Goal: Information Seeking & Learning: Learn about a topic

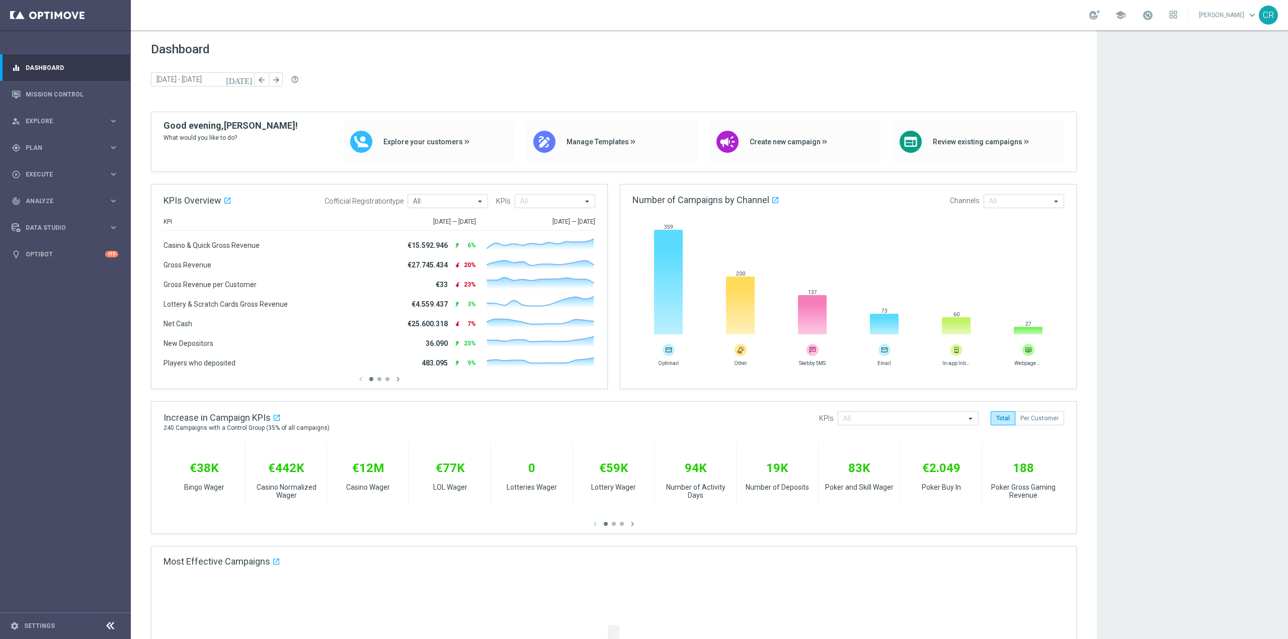
click at [249, 82] on icon "[DATE]" at bounding box center [239, 79] width 27 height 9
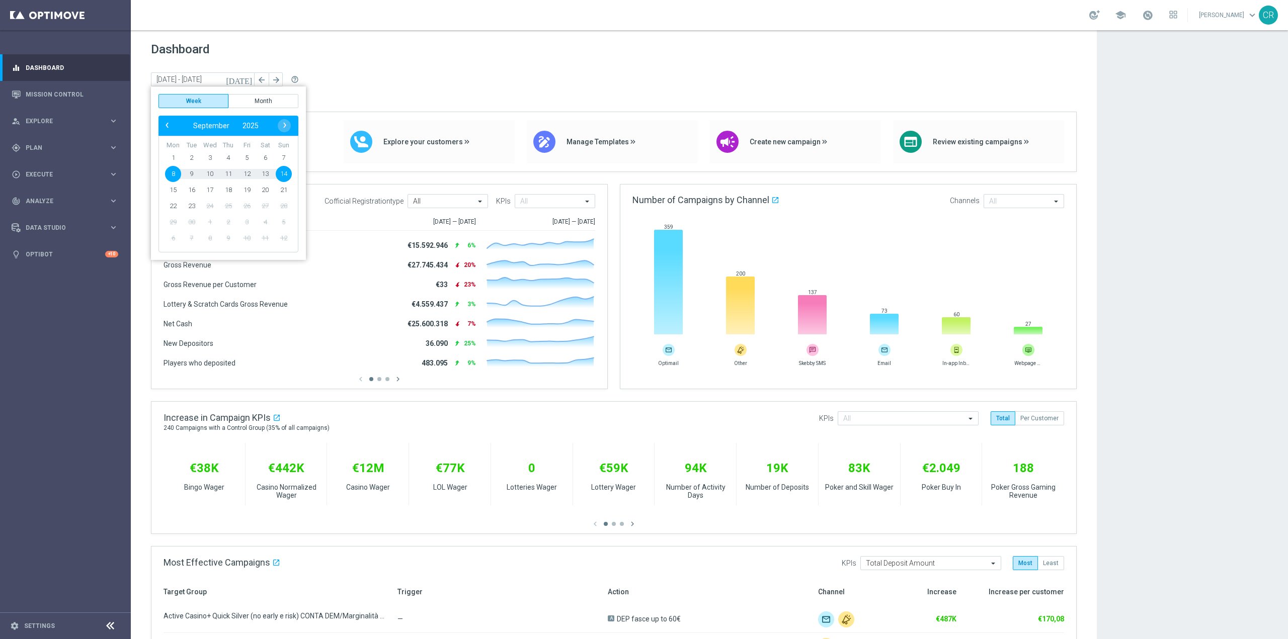
click at [194, 173] on span "9" at bounding box center [192, 174] width 16 height 16
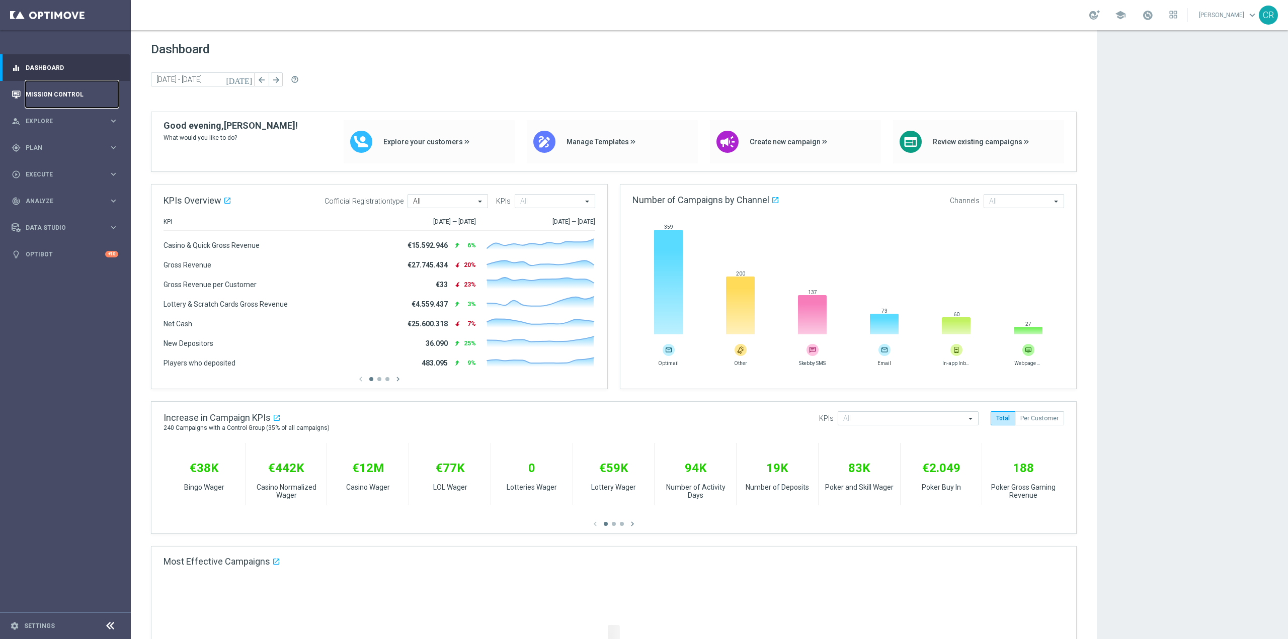
click at [64, 95] on link "Mission Control" at bounding box center [72, 94] width 93 height 27
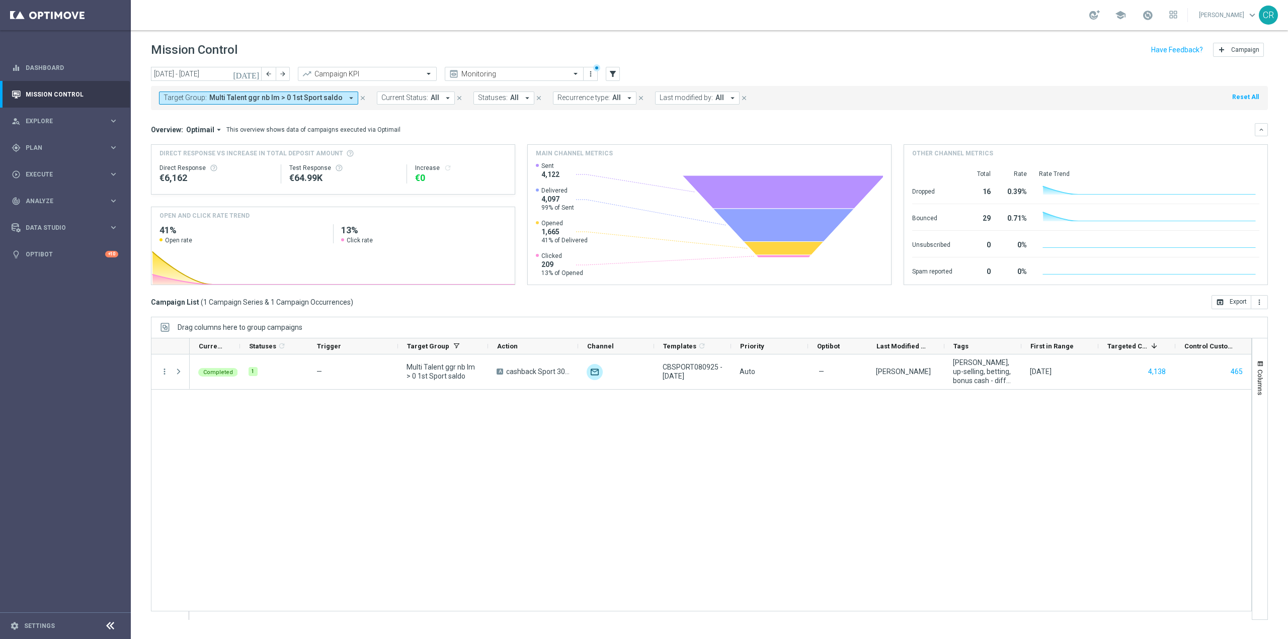
click at [258, 73] on icon "[DATE]" at bounding box center [246, 73] width 27 height 9
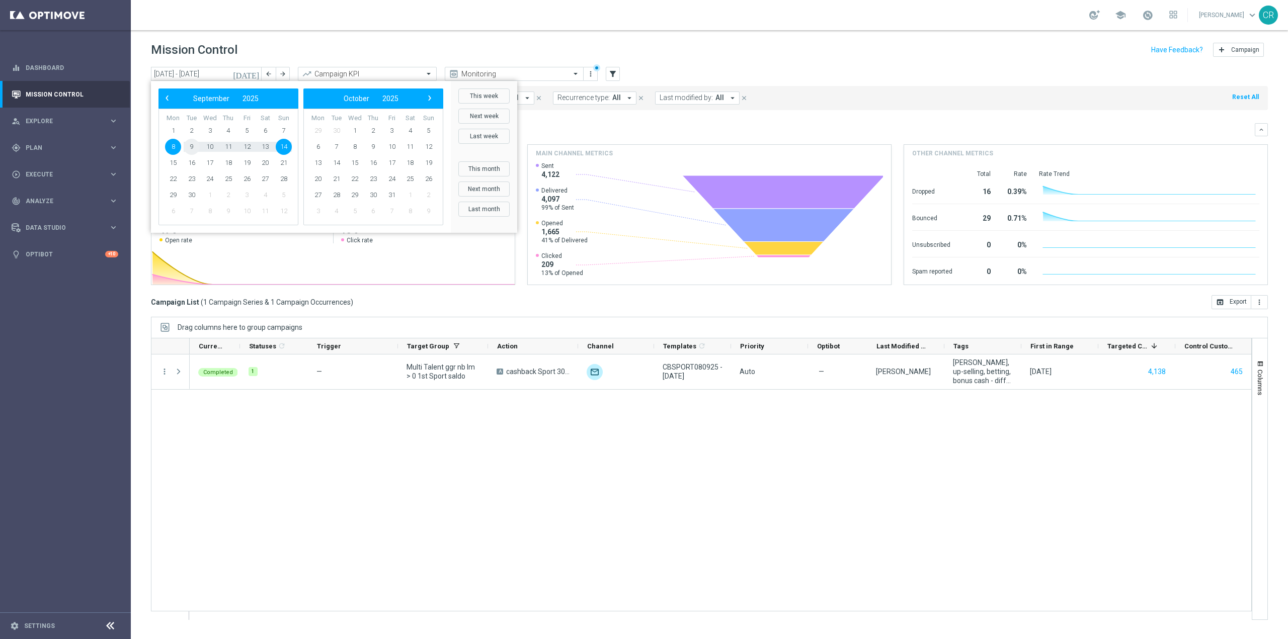
click at [189, 150] on span "9" at bounding box center [192, 147] width 16 height 16
click at [283, 147] on span "14" at bounding box center [284, 147] width 16 height 16
type input "09 Sep 2025 - 14 Sep 2025"
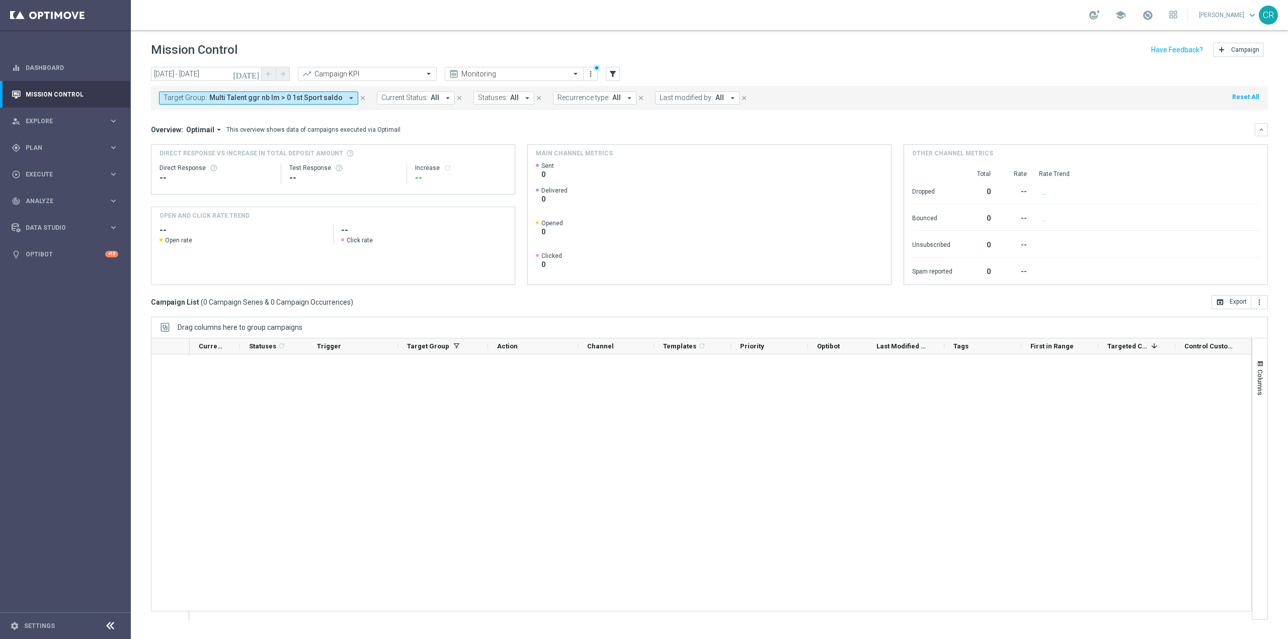
click at [301, 99] on span "Multi Talent ggr nb lm > 0 1st Sport saldo" at bounding box center [275, 98] width 133 height 9
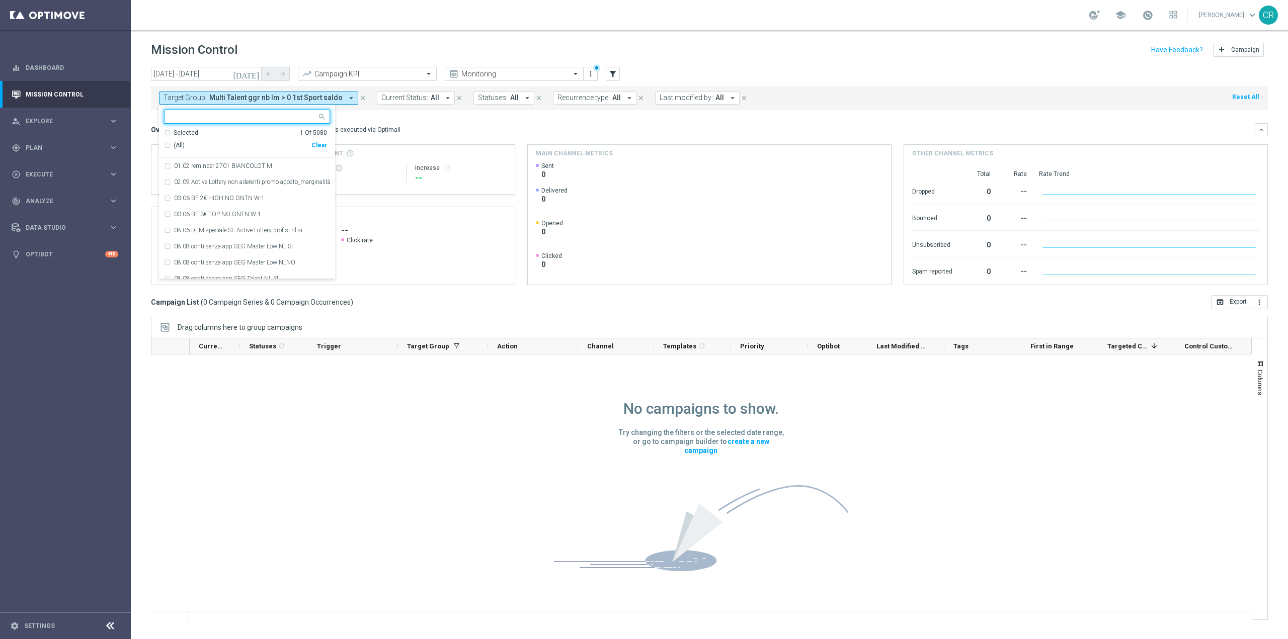
click at [0, 0] on div "Clear" at bounding box center [0, 0] width 0 height 0
click at [257, 119] on input "text" at bounding box center [242, 117] width 147 height 9
paste input "Reactivated Talent ggr nb lm > 0 1st Casino lm"
click at [234, 165] on label "Reactivated Talent ggr nb lm > 0 1st Casino lm" at bounding box center [235, 166] width 123 height 6
type input "Reactivated Talent ggr nb lm > 0 1st Casino lm"
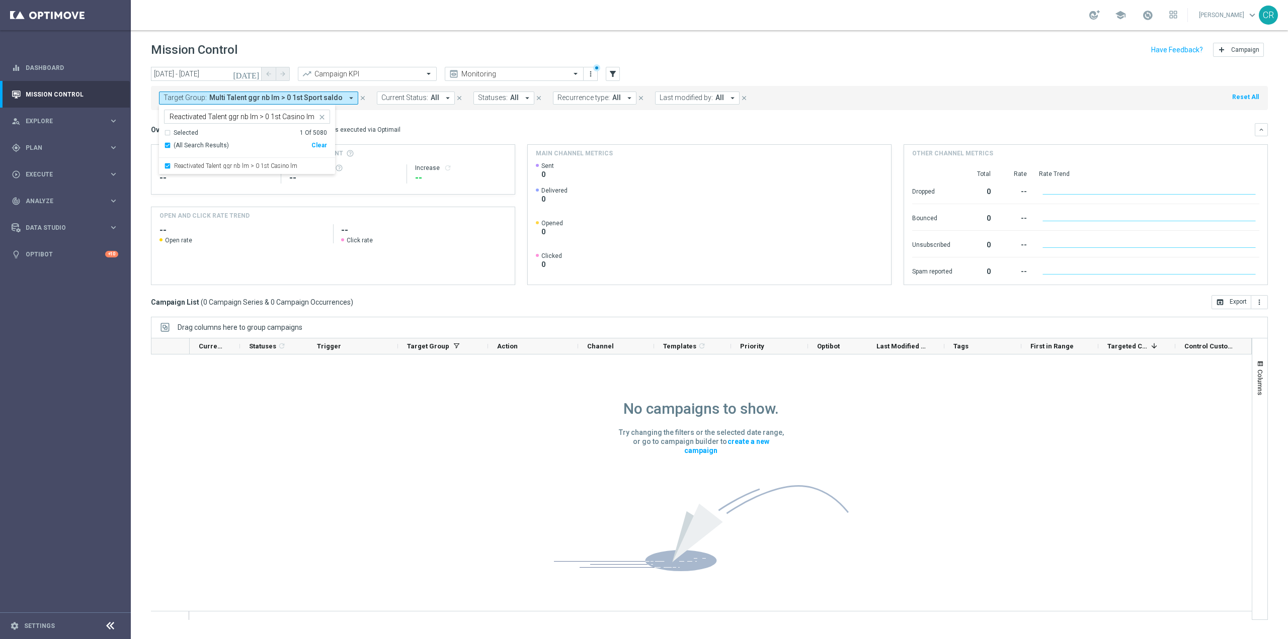
click at [475, 134] on div "Overview: Optimail arrow_drop_down This overview shows data of campaigns execut…" at bounding box center [702, 129] width 1103 height 9
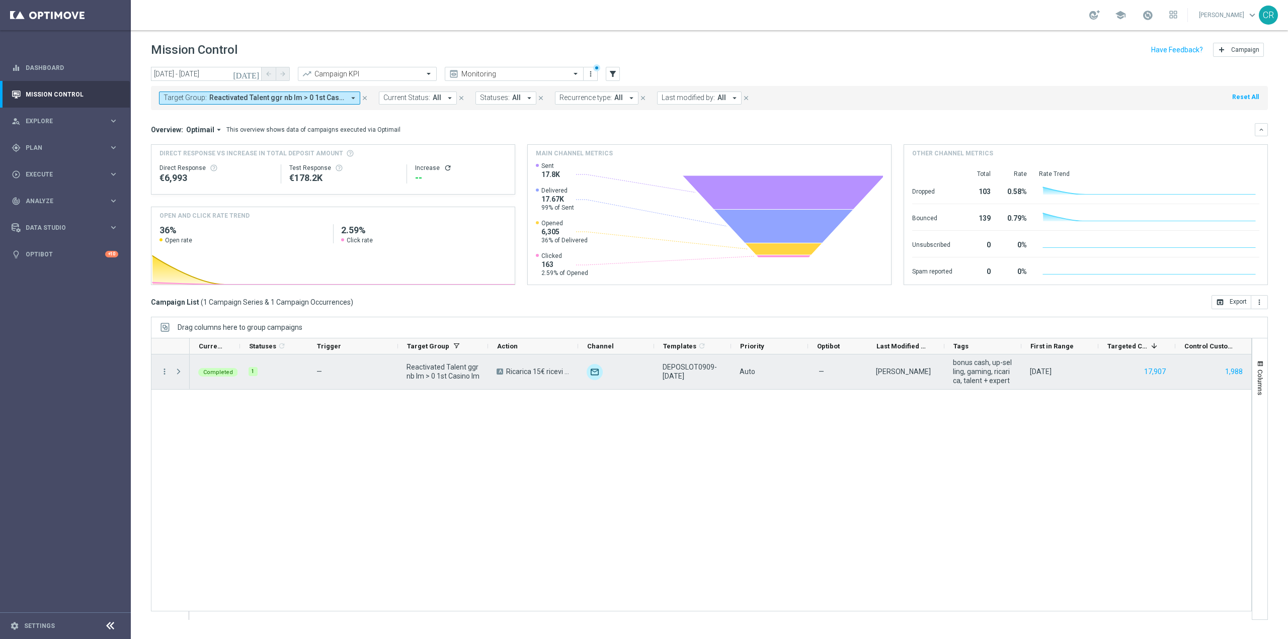
click at [160, 364] on div "more_vert" at bounding box center [160, 372] width 18 height 35
click at [163, 370] on icon "more_vert" at bounding box center [164, 371] width 9 height 9
click at [212, 430] on div "bar_chart Go to Campaign Analysis" at bounding box center [225, 434] width 113 height 14
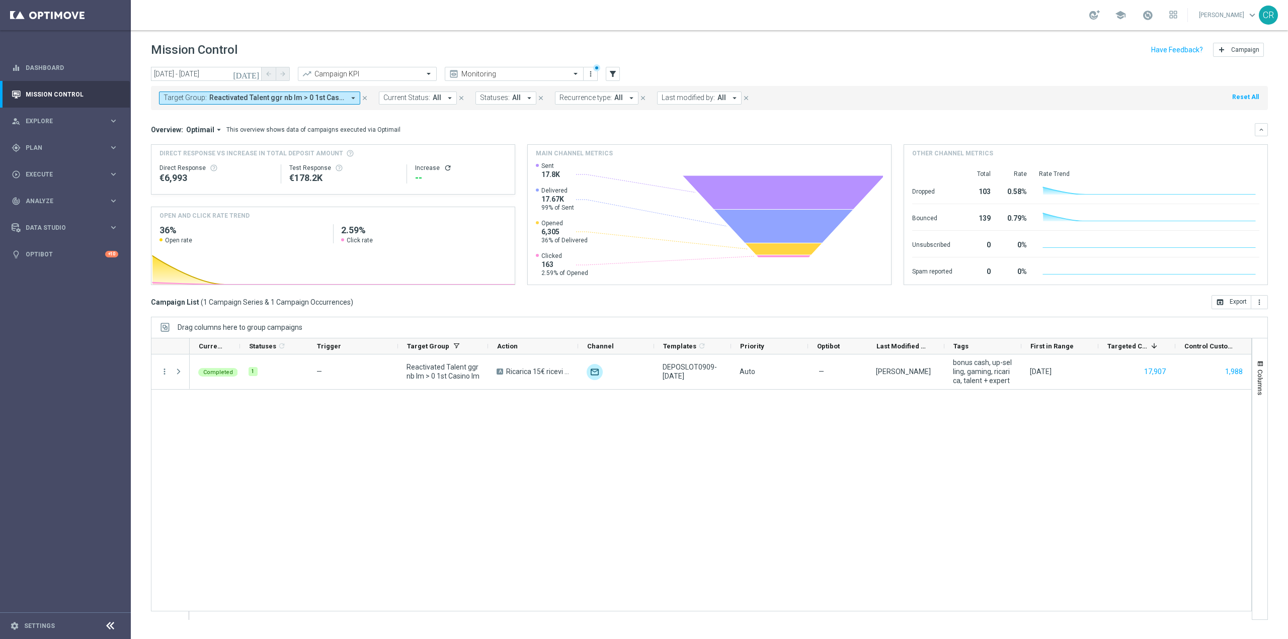
click at [250, 97] on span "Reactivated Talent ggr nb lm > 0 1st Casino lm" at bounding box center [276, 98] width 135 height 9
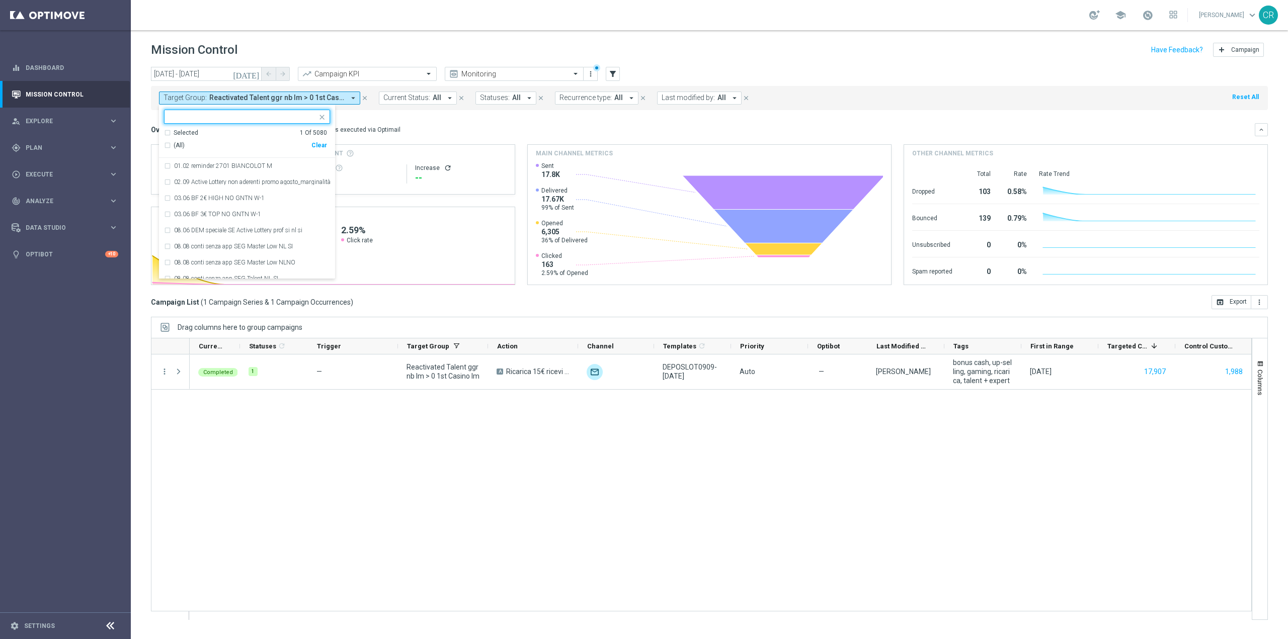
click at [0, 0] on div "Clear" at bounding box center [0, 0] width 0 height 0
click at [245, 117] on input "text" at bounding box center [242, 117] width 147 height 9
paste input "Multi Talent ggr nb lm > 0 1st Casino saldo"
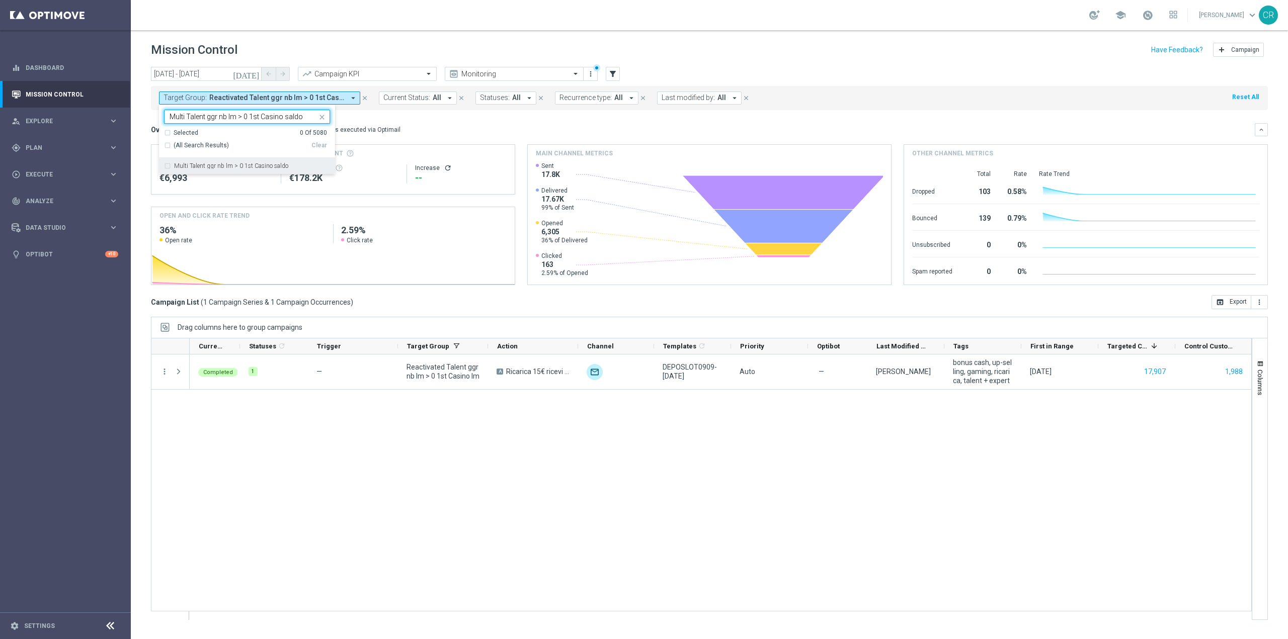
click at [241, 163] on label "Multi Talent ggr nb lm > 0 1st Casino saldo" at bounding box center [231, 166] width 114 height 6
type input "Multi Talent ggr nb lm > 0 1st Casino saldo"
click at [479, 113] on mini-dashboard "Overview: Optimail arrow_drop_down This overview shows data of campaigns execut…" at bounding box center [709, 202] width 1117 height 185
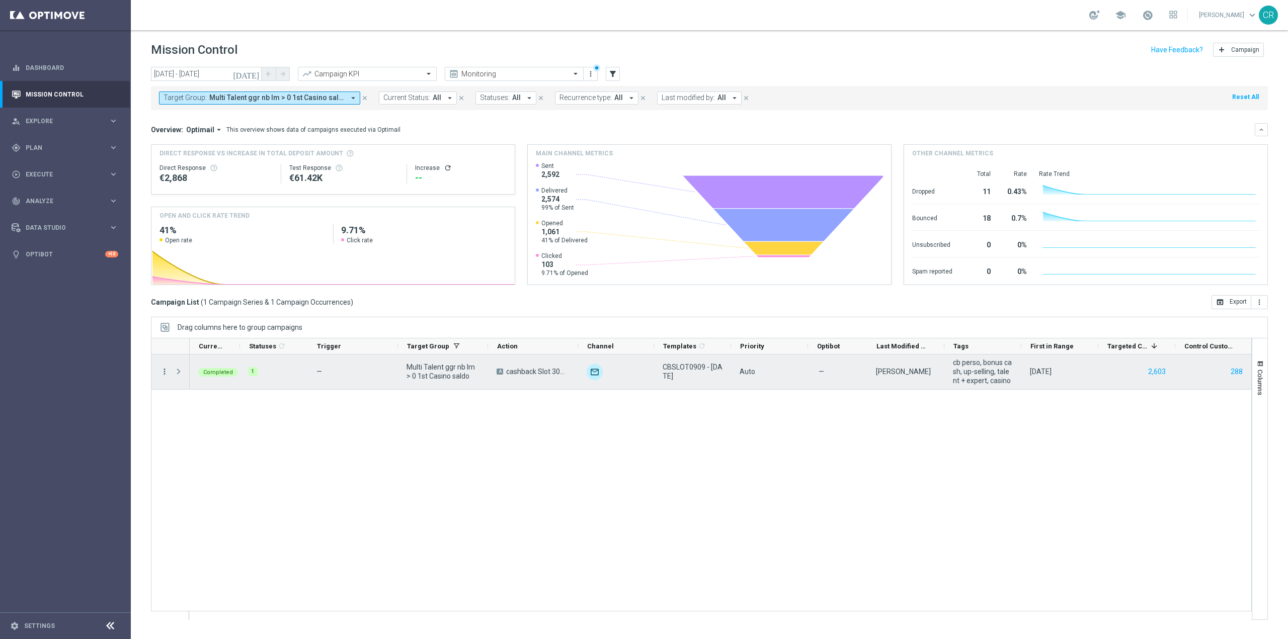
click at [163, 368] on icon "more_vert" at bounding box center [164, 371] width 9 height 9
click at [189, 430] on div "bar_chart Go to Campaign Analysis" at bounding box center [225, 434] width 113 height 14
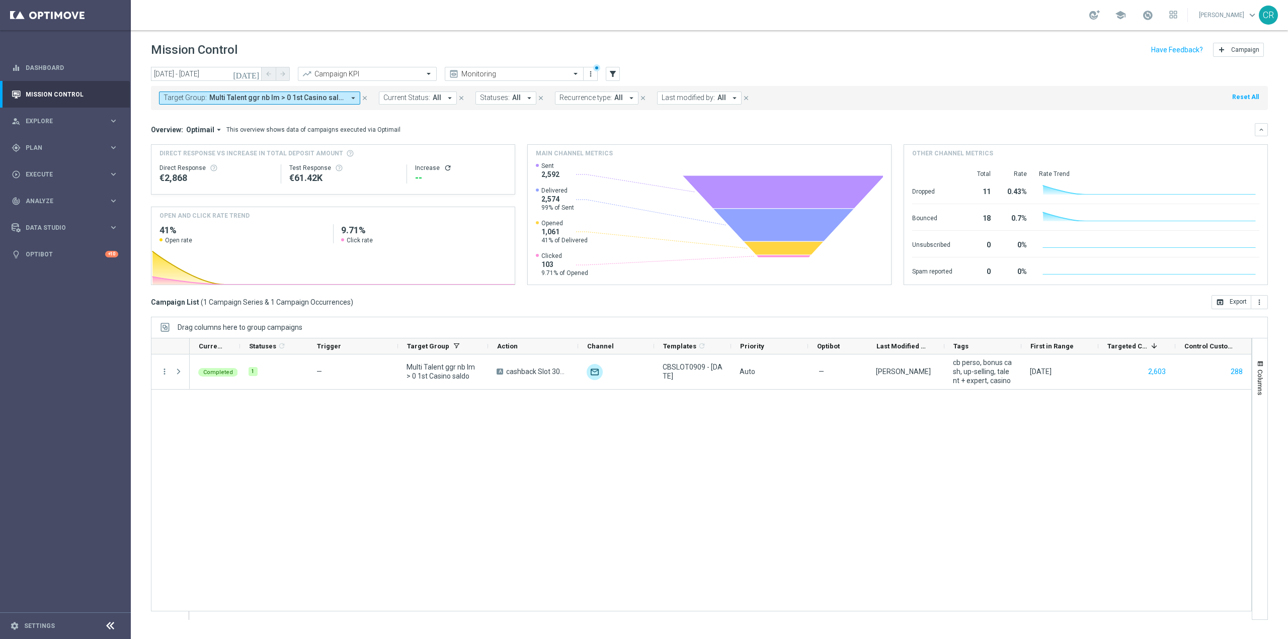
click at [313, 97] on span "Multi Talent ggr nb lm > 0 1st Casino saldo" at bounding box center [276, 98] width 135 height 9
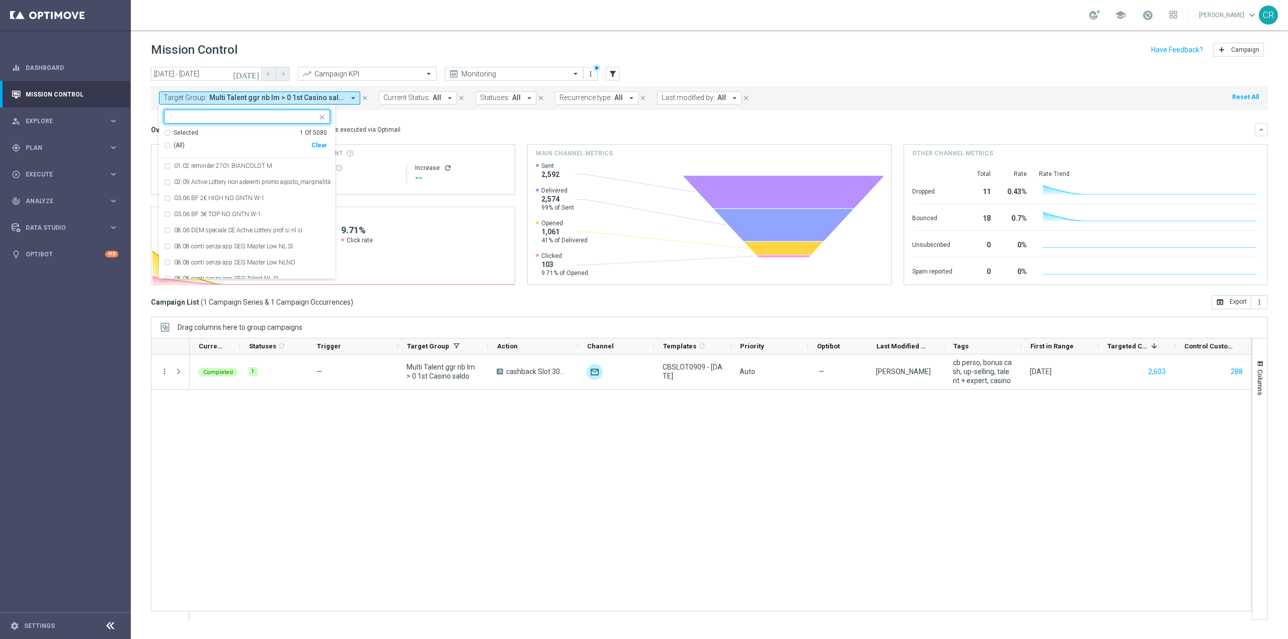
click at [0, 0] on div "Clear" at bounding box center [0, 0] width 0 height 0
click at [243, 122] on div at bounding box center [242, 118] width 149 height 10
paste input "Multi Talent ggr nb lm > 0 1st Casino NO saldo"
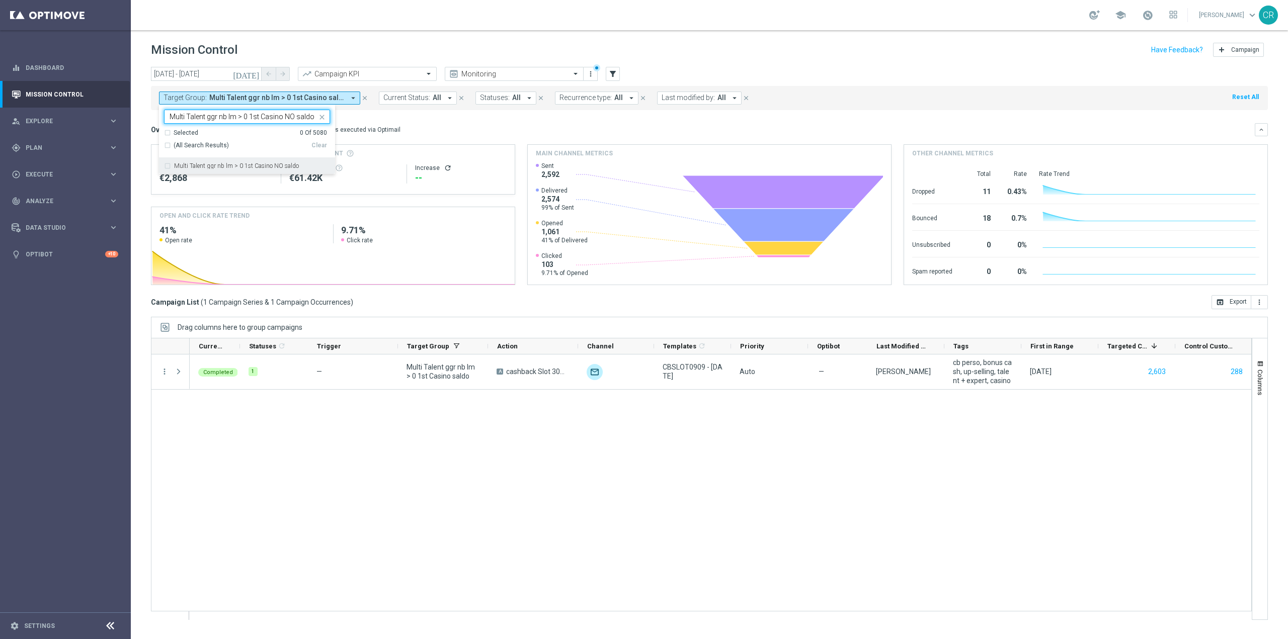
click at [236, 167] on label "Multi Talent ggr nb lm > 0 1st Casino NO saldo" at bounding box center [236, 166] width 125 height 6
type input "Multi Talent ggr nb lm > 0 1st Casino NO saldo"
click at [439, 127] on div "Overview: Optimail arrow_drop_down This overview shows data of campaigns execut…" at bounding box center [702, 129] width 1103 height 9
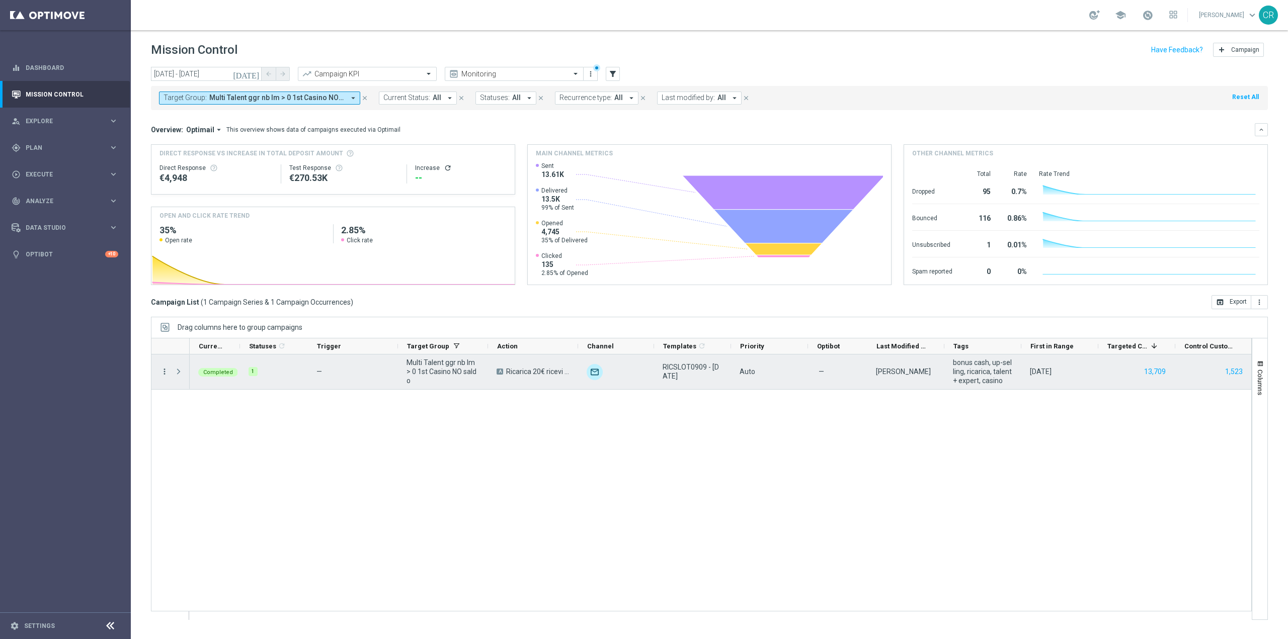
click at [165, 375] on icon "more_vert" at bounding box center [164, 371] width 9 height 9
click at [184, 430] on div "bar_chart Go to Campaign Analysis" at bounding box center [225, 434] width 113 height 14
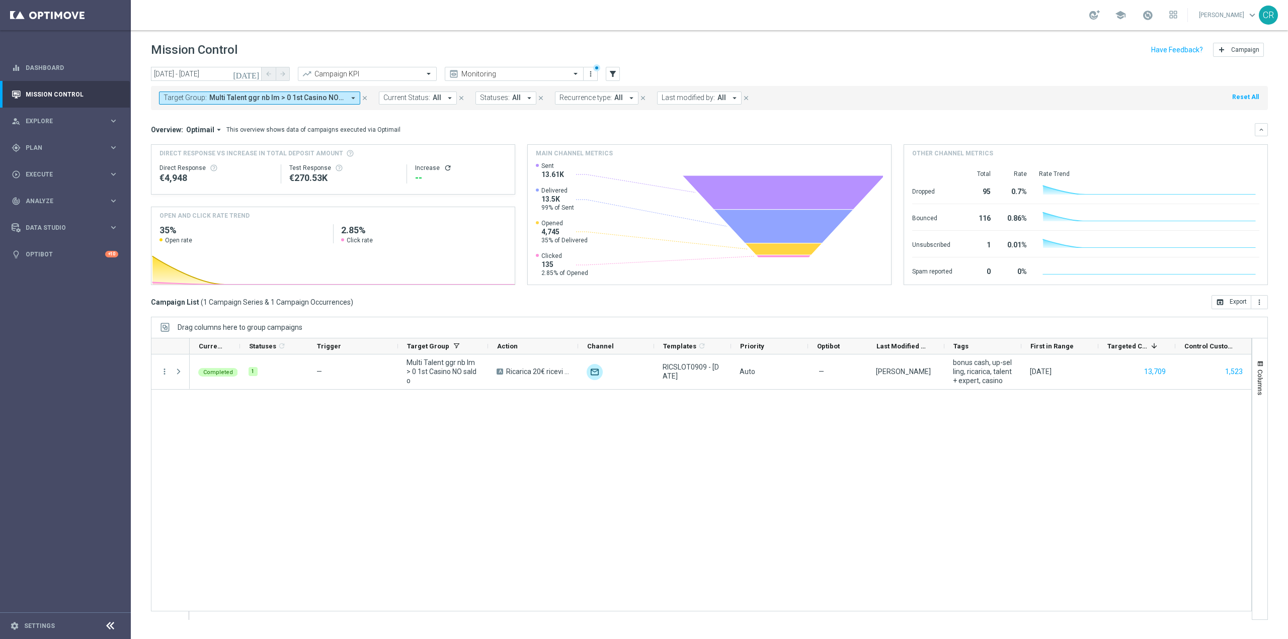
click at [269, 98] on span "Multi Talent ggr nb lm > 0 1st Casino NO saldo" at bounding box center [276, 98] width 135 height 9
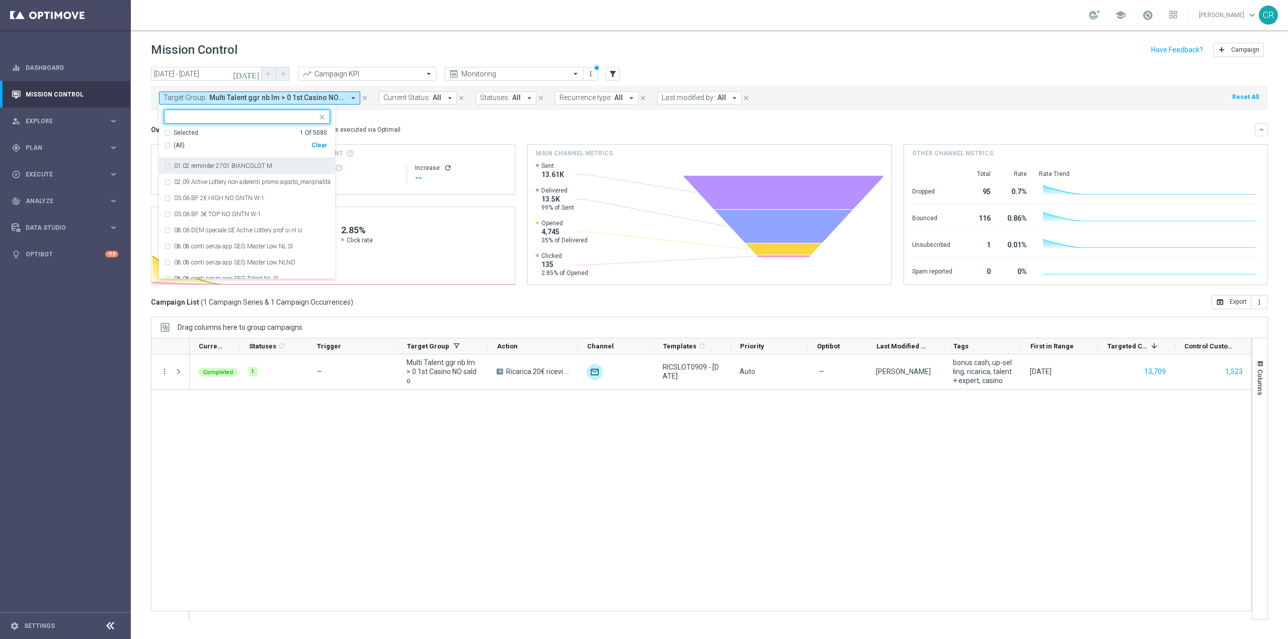
click at [0, 0] on div "Clear" at bounding box center [0, 0] width 0 height 0
click at [264, 118] on input "text" at bounding box center [242, 117] width 147 height 9
paste input "Multi Master Low 1st Casino lm saldo"
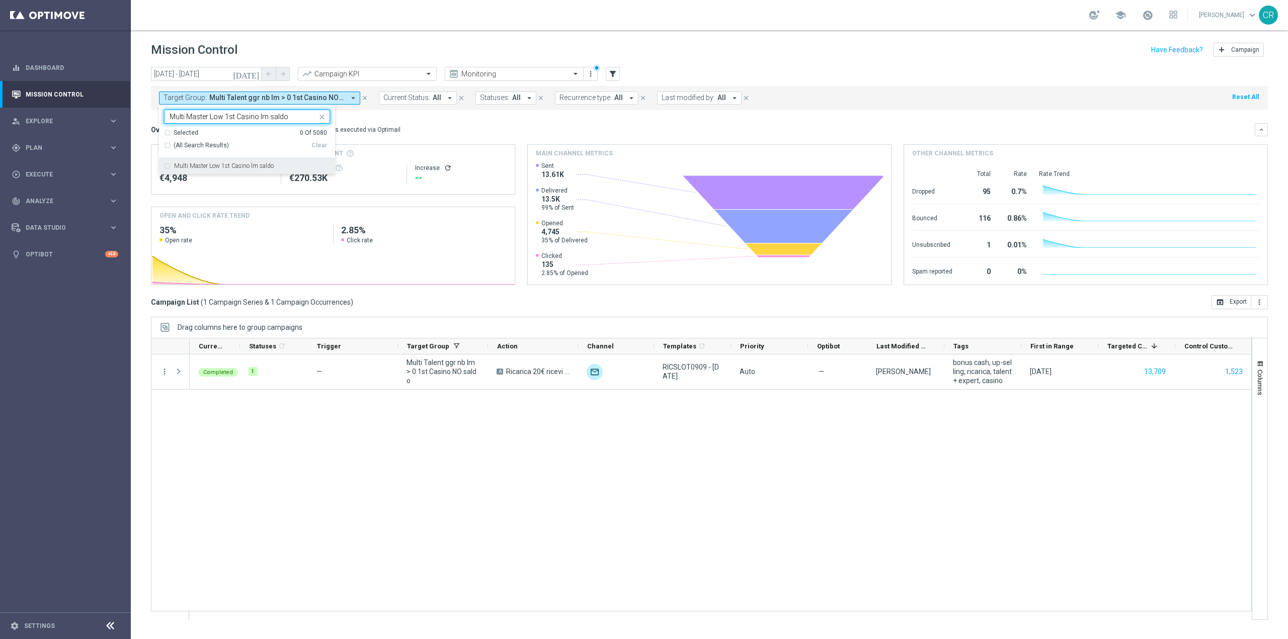
click at [240, 160] on div "Multi Master Low 1st Casino lm saldo" at bounding box center [247, 166] width 166 height 16
type input "Multi Master Low 1st Casino lm saldo"
click at [463, 140] on div "Overview: Optimail arrow_drop_down This overview shows data of campaigns execut…" at bounding box center [709, 204] width 1117 height 162
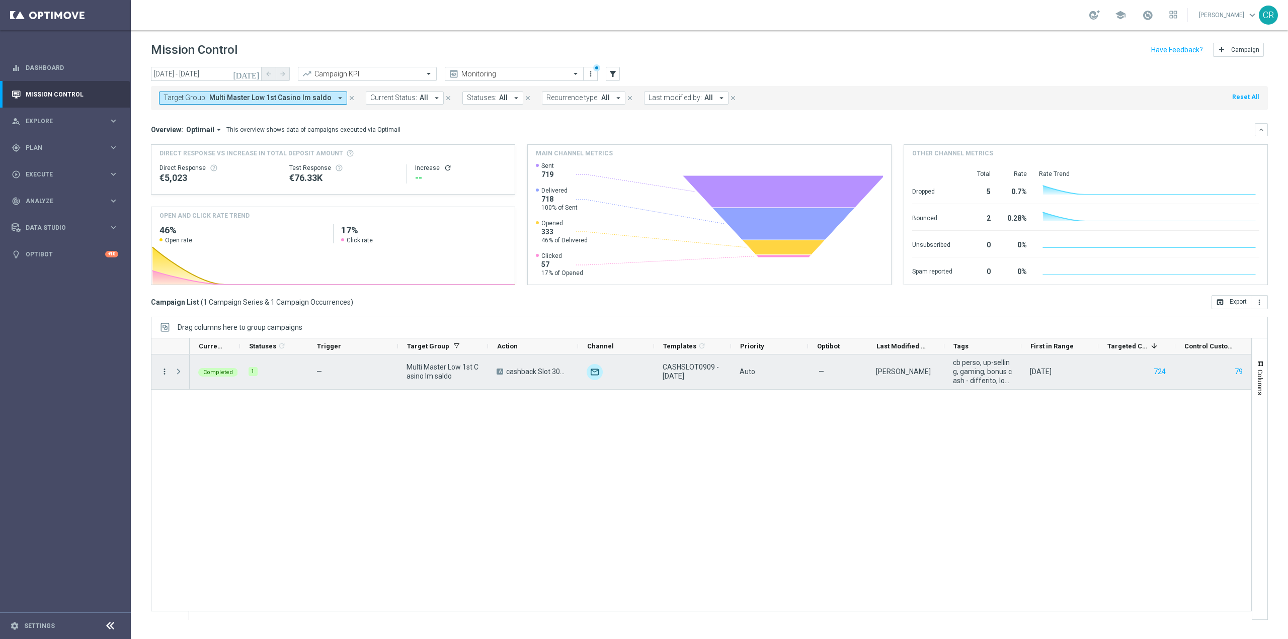
click at [162, 373] on icon "more_vert" at bounding box center [164, 371] width 9 height 9
click at [206, 433] on span "Go to Campaign Analysis" at bounding box center [220, 434] width 72 height 7
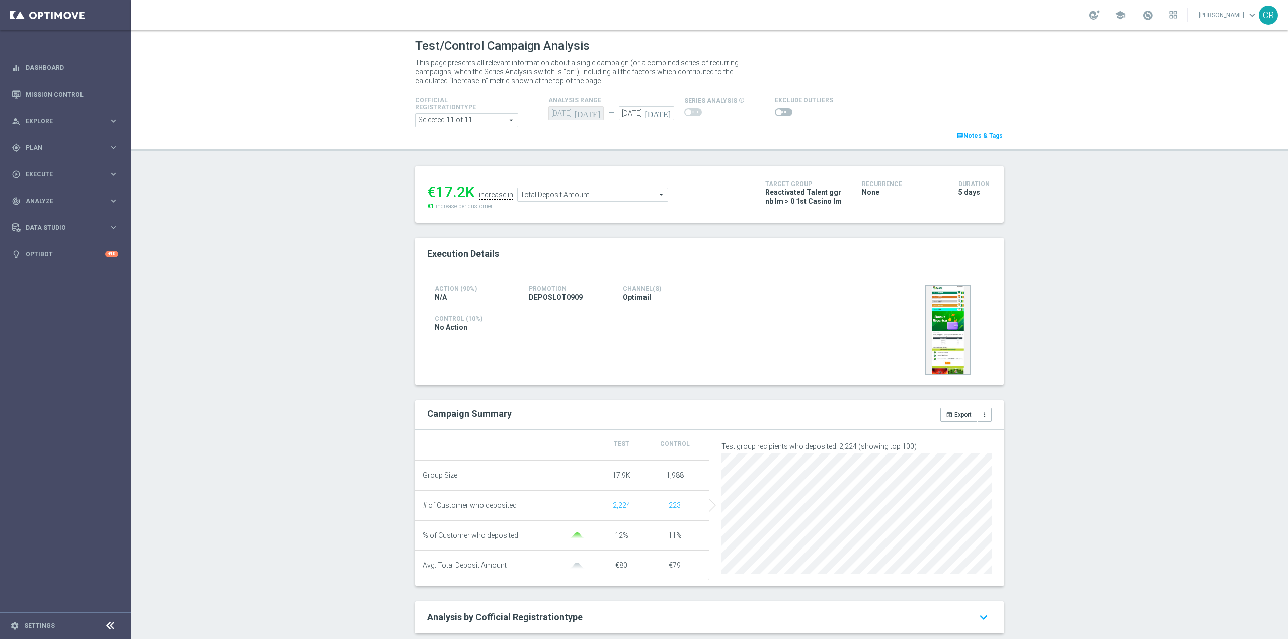
click at [665, 112] on icon "[DATE]" at bounding box center [659, 111] width 30 height 11
click at [753, 190] on span "14" at bounding box center [751, 186] width 16 height 16
type input "[DATE]"
click at [619, 190] on span "Total Deposit Amount" at bounding box center [593, 194] width 150 height 13
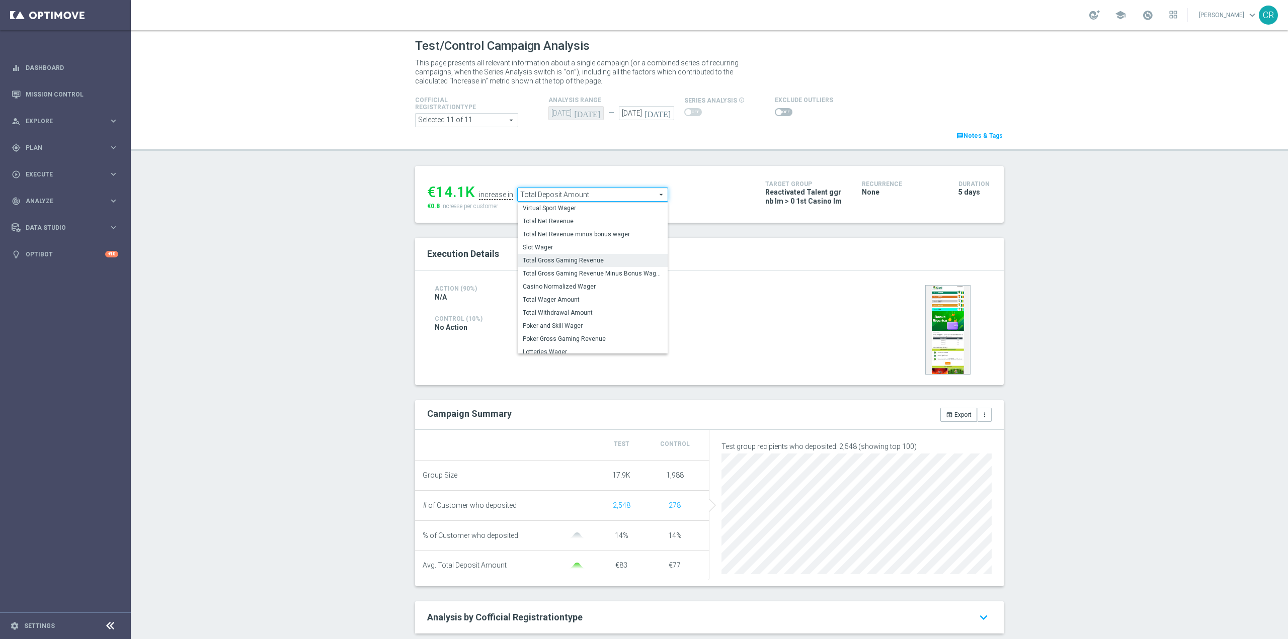
scroll to position [157, 0]
click at [581, 293] on span "Total Wager Amount" at bounding box center [593, 295] width 140 height 8
type input "Total Wager Amount"
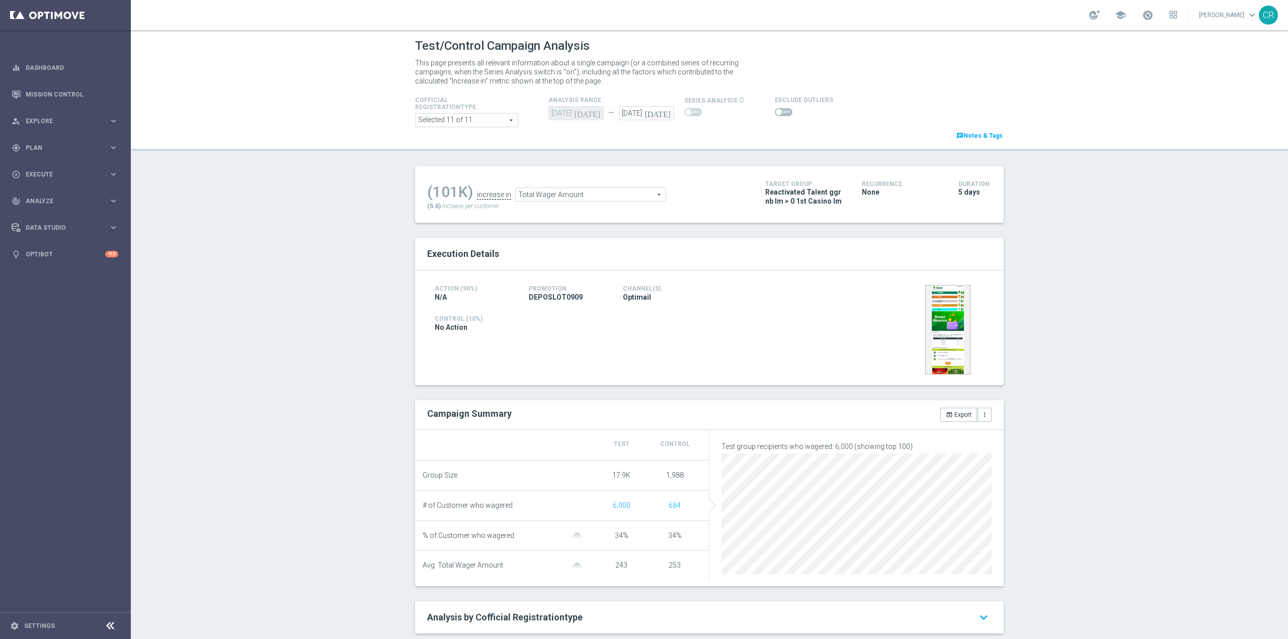
click at [775, 110] on span at bounding box center [784, 112] width 18 height 8
click at [775, 110] on input "checkbox" at bounding box center [784, 112] width 18 height 8
click at [603, 196] on span "Total Wager Amount" at bounding box center [580, 197] width 150 height 13
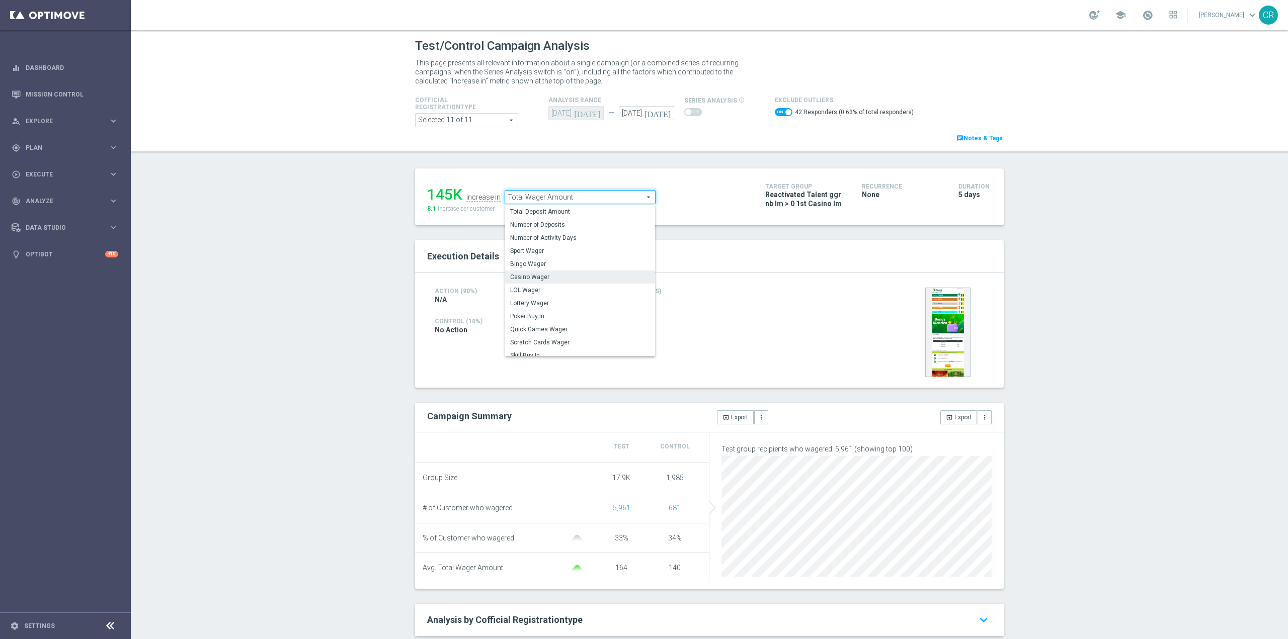
click at [584, 278] on span "Casino Wager" at bounding box center [580, 277] width 140 height 8
checkbox input "false"
type input "Casino Wager"
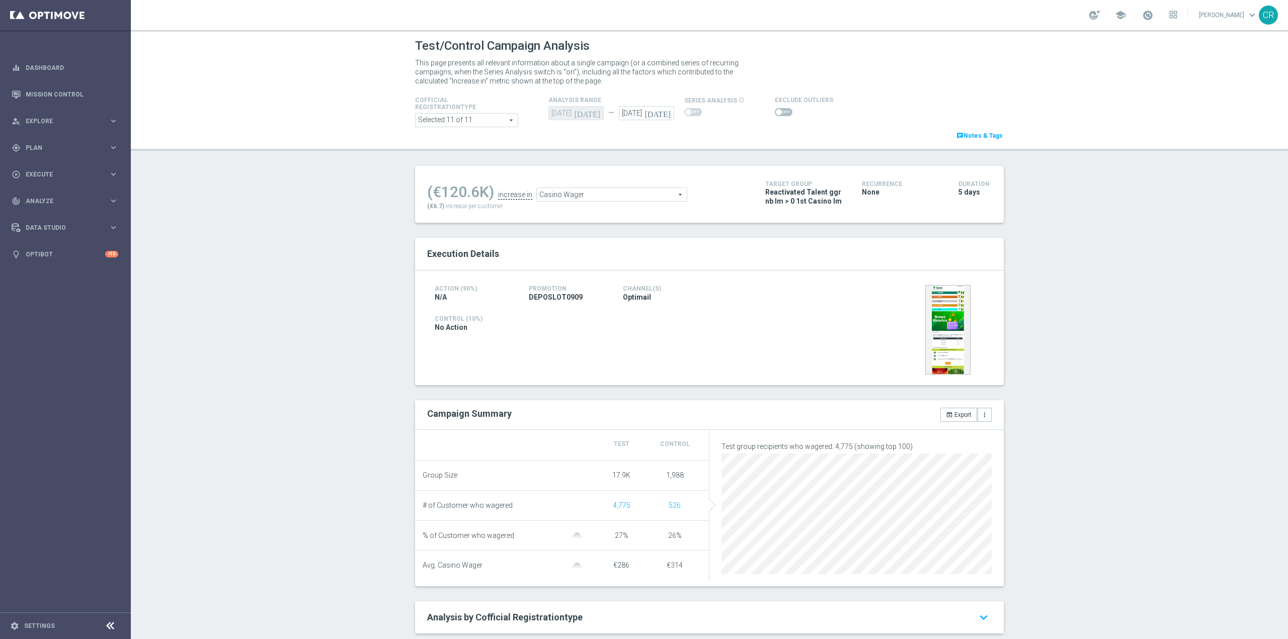
click at [776, 113] on span at bounding box center [779, 112] width 6 height 6
click at [775, 113] on input "checkbox" at bounding box center [784, 112] width 18 height 8
checkbox input "true"
click at [665, 113] on icon "[DATE]" at bounding box center [659, 111] width 30 height 11
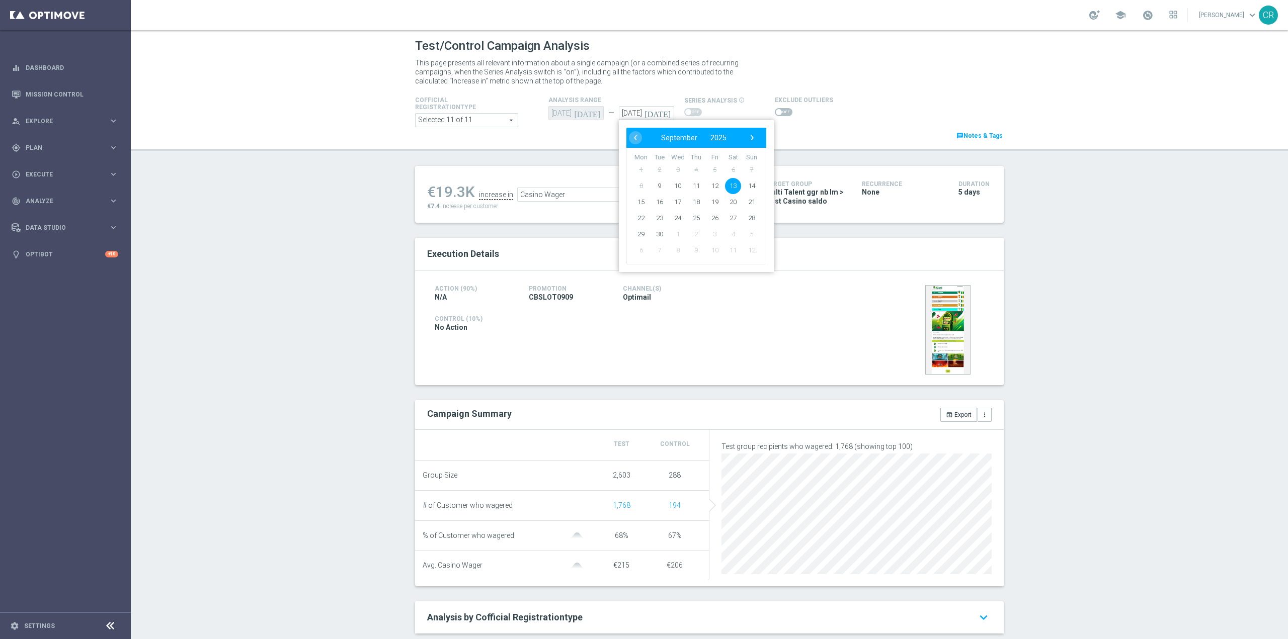
click at [660, 112] on icon "[DATE]" at bounding box center [659, 111] width 30 height 11
click at [748, 186] on span "14" at bounding box center [751, 186] width 16 height 16
type input "[DATE]"
click at [781, 110] on span at bounding box center [784, 112] width 18 height 8
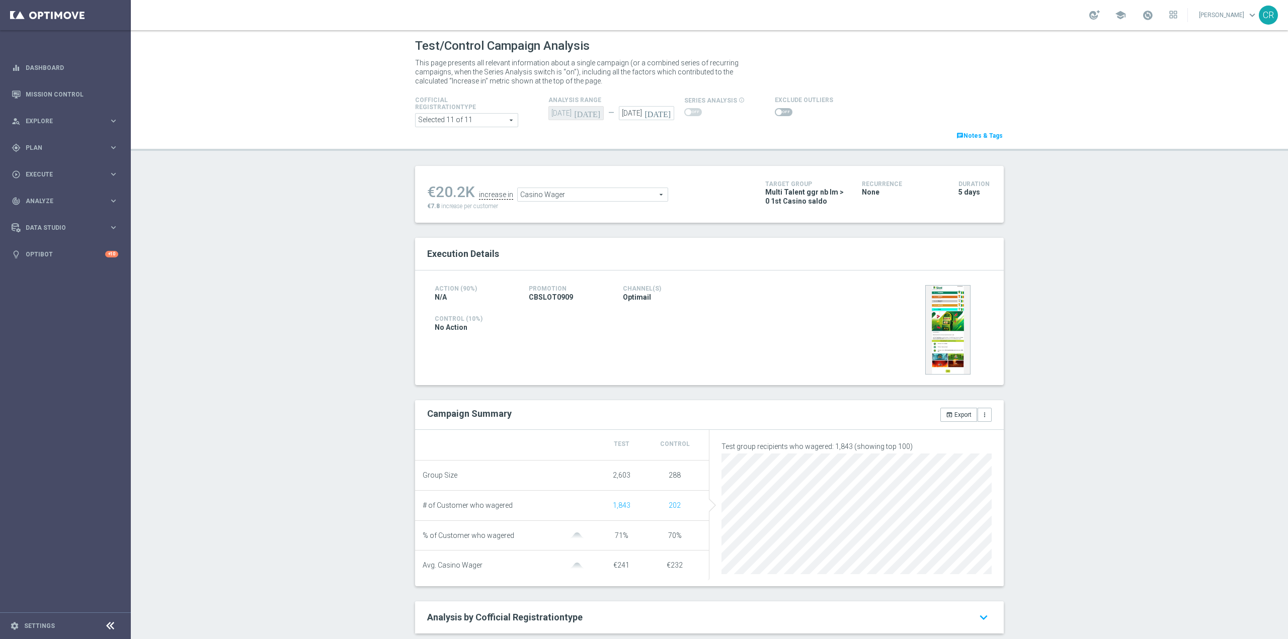
click at [781, 110] on input "checkbox" at bounding box center [784, 112] width 18 height 8
click at [578, 197] on span "Casino Wager" at bounding box center [579, 197] width 150 height 13
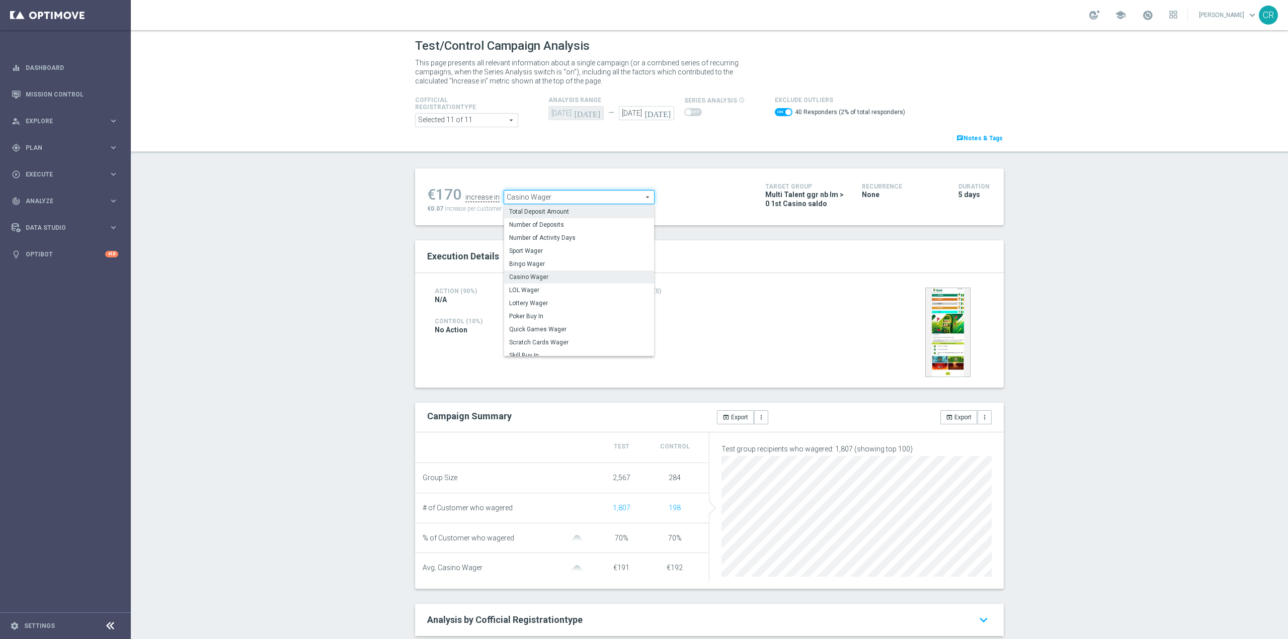
click at [567, 212] on span "Total Deposit Amount" at bounding box center [579, 212] width 140 height 8
checkbox input "false"
type input "Total Deposit Amount"
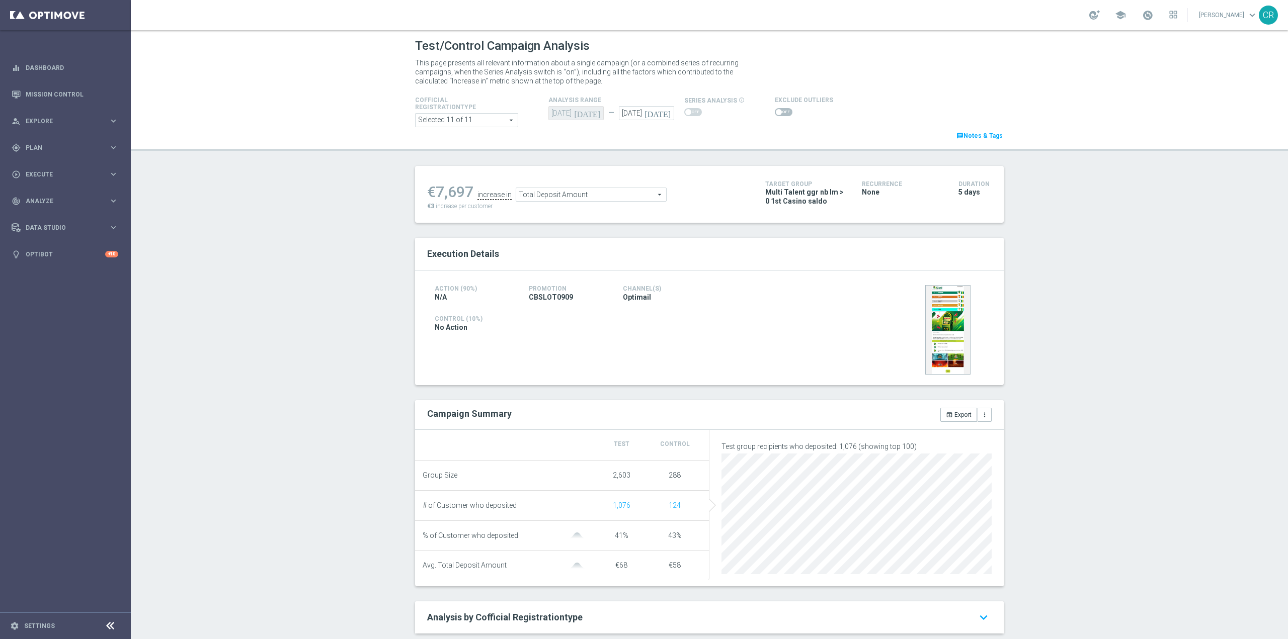
click at [781, 111] on span at bounding box center [784, 112] width 18 height 8
click at [781, 111] on input "checkbox" at bounding box center [784, 112] width 18 height 8
click at [624, 207] on div "(€2,864) increase in Total Deposit Amount Total Deposit Amount arrow_drop_down …" at bounding box center [588, 197] width 323 height 33
click at [628, 195] on span "Total Deposit Amount" at bounding box center [602, 197] width 150 height 13
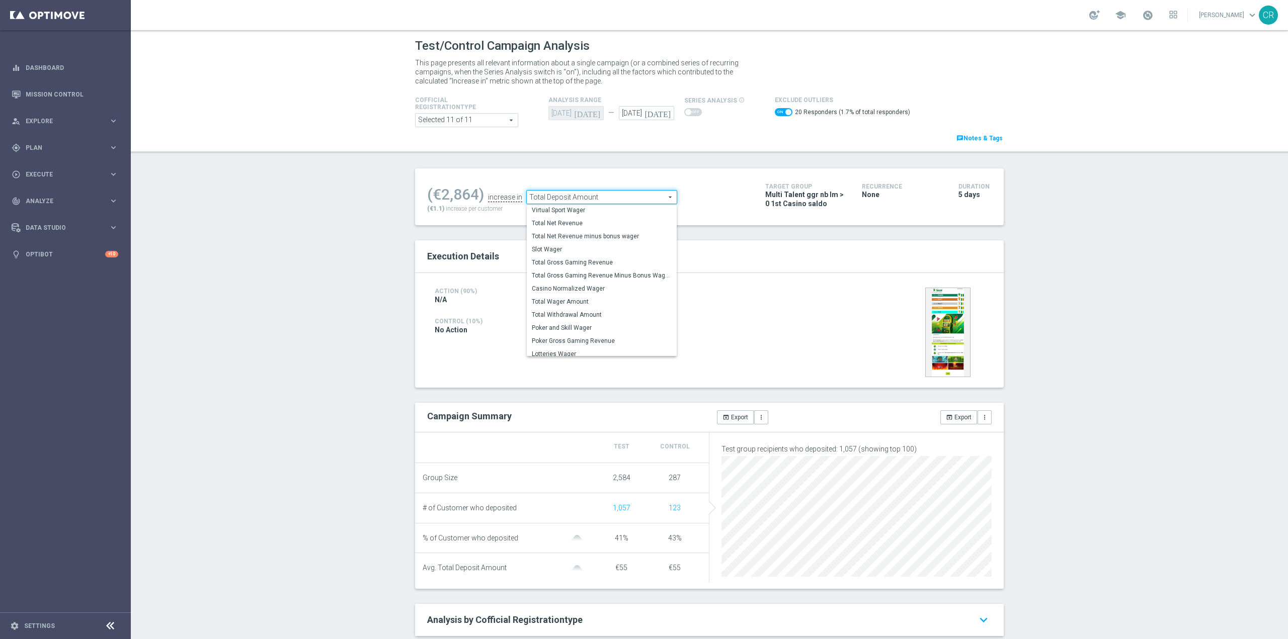
scroll to position [157, 0]
click at [583, 299] on span "Total Wager Amount" at bounding box center [602, 297] width 140 height 8
checkbox input "false"
type input "Total Wager Amount"
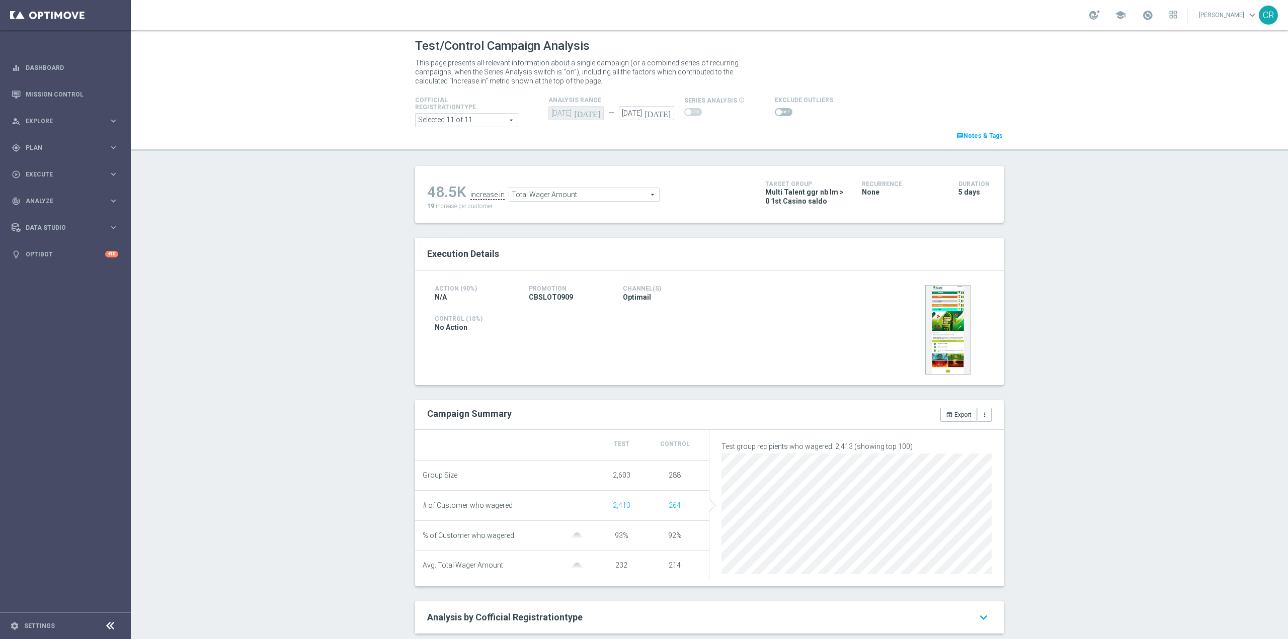
click at [776, 115] on span at bounding box center [784, 112] width 18 height 8
click at [776, 115] on input "checkbox" at bounding box center [784, 112] width 18 height 8
click at [625, 194] on span "Total Wager Amount" at bounding box center [582, 197] width 150 height 13
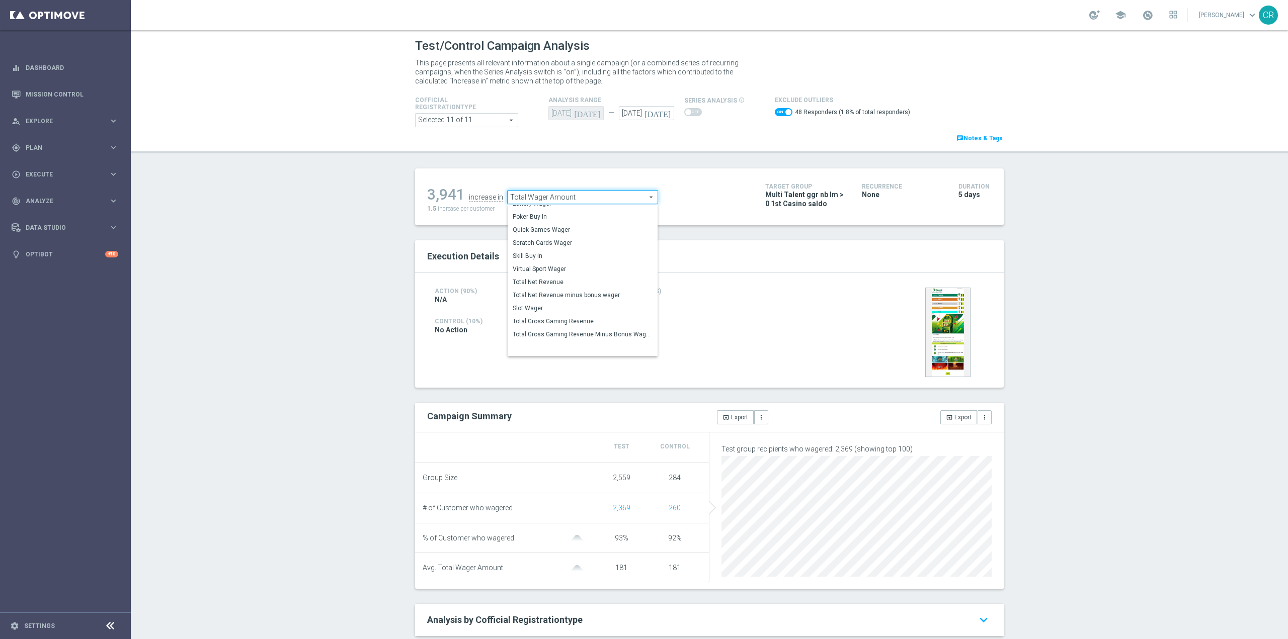
scroll to position [47, 0]
click at [579, 225] on span "Casino Wager" at bounding box center [583, 229] width 140 height 8
checkbox input "false"
type input "Casino Wager"
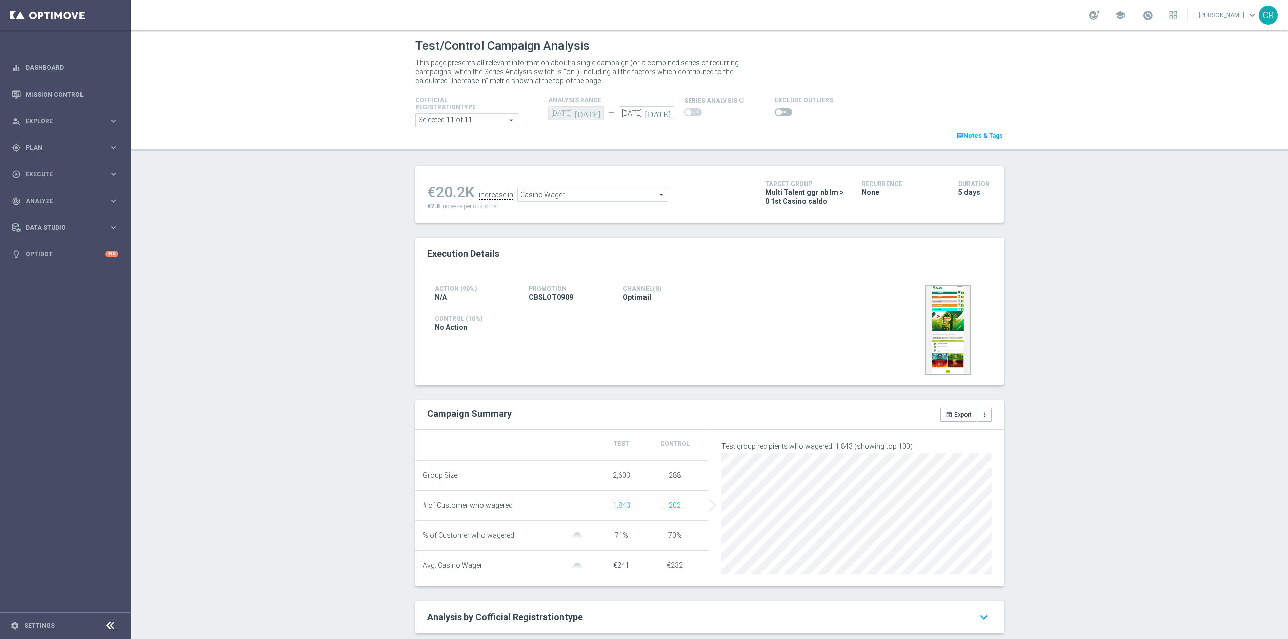
click at [775, 108] on span at bounding box center [784, 112] width 18 height 8
click at [775, 108] on input "checkbox" at bounding box center [784, 112] width 18 height 8
click at [565, 197] on span "Casino Wager" at bounding box center [579, 197] width 150 height 13
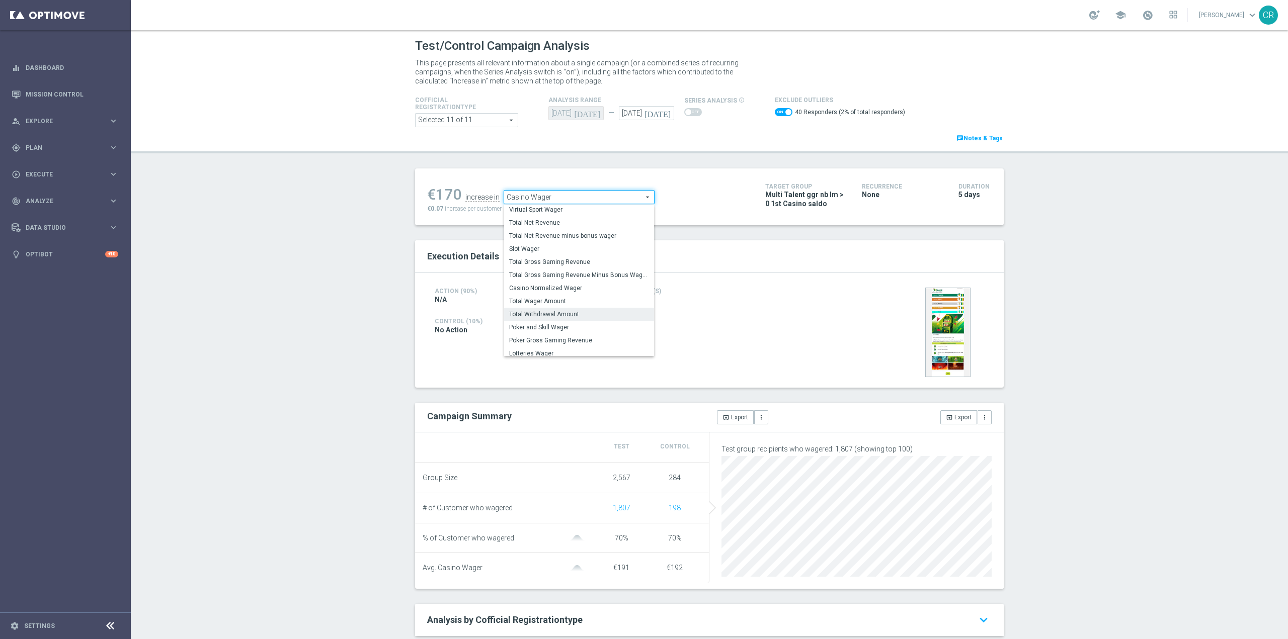
scroll to position [157, 0]
click at [586, 259] on span "Total Gross Gaming Revenue" at bounding box center [579, 258] width 140 height 8
checkbox input "false"
type input "Total Gross Gaming Revenue"
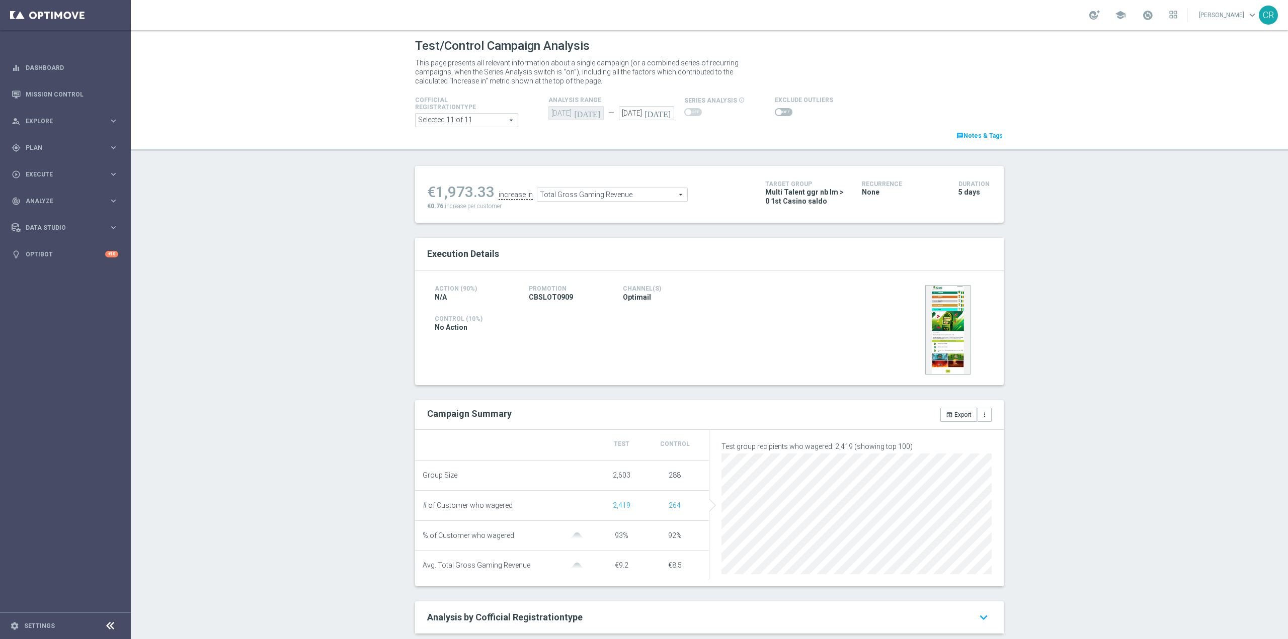
click at [776, 114] on span at bounding box center [784, 112] width 18 height 8
click at [776, 114] on input "checkbox" at bounding box center [784, 112] width 18 height 8
checkbox input "true"
click at [659, 108] on icon "[DATE]" at bounding box center [659, 111] width 30 height 11
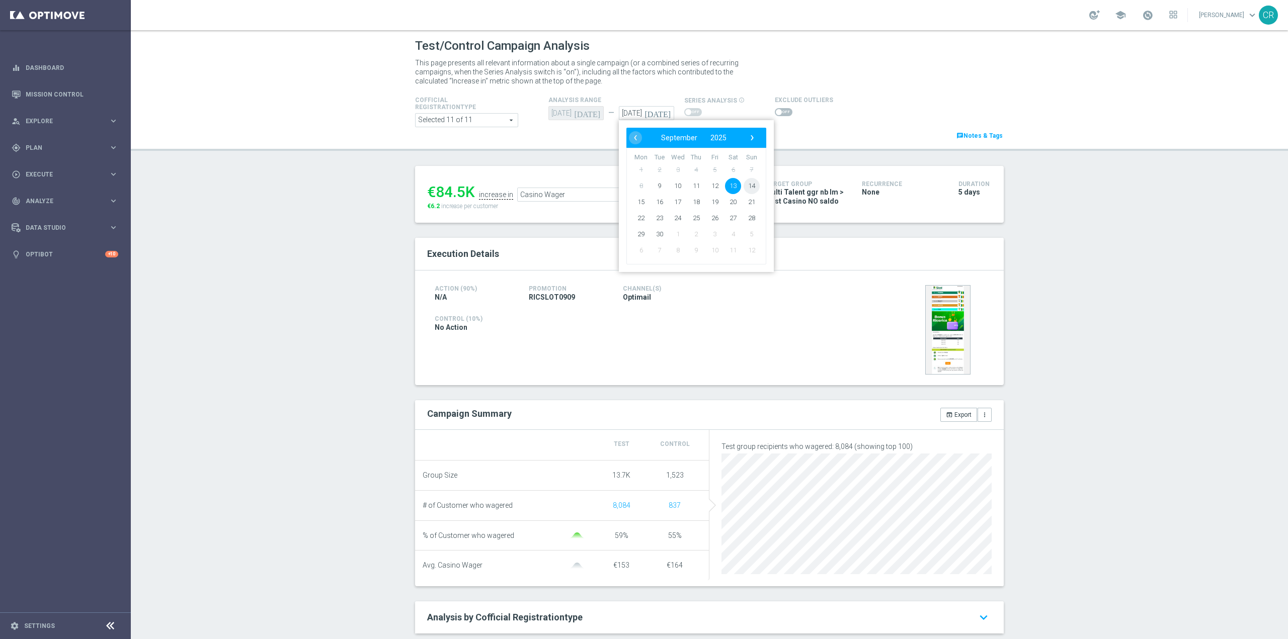
click at [743, 186] on span "14" at bounding box center [751, 186] width 16 height 16
type input "[DATE]"
click at [570, 198] on span "Casino Wager" at bounding box center [593, 194] width 150 height 13
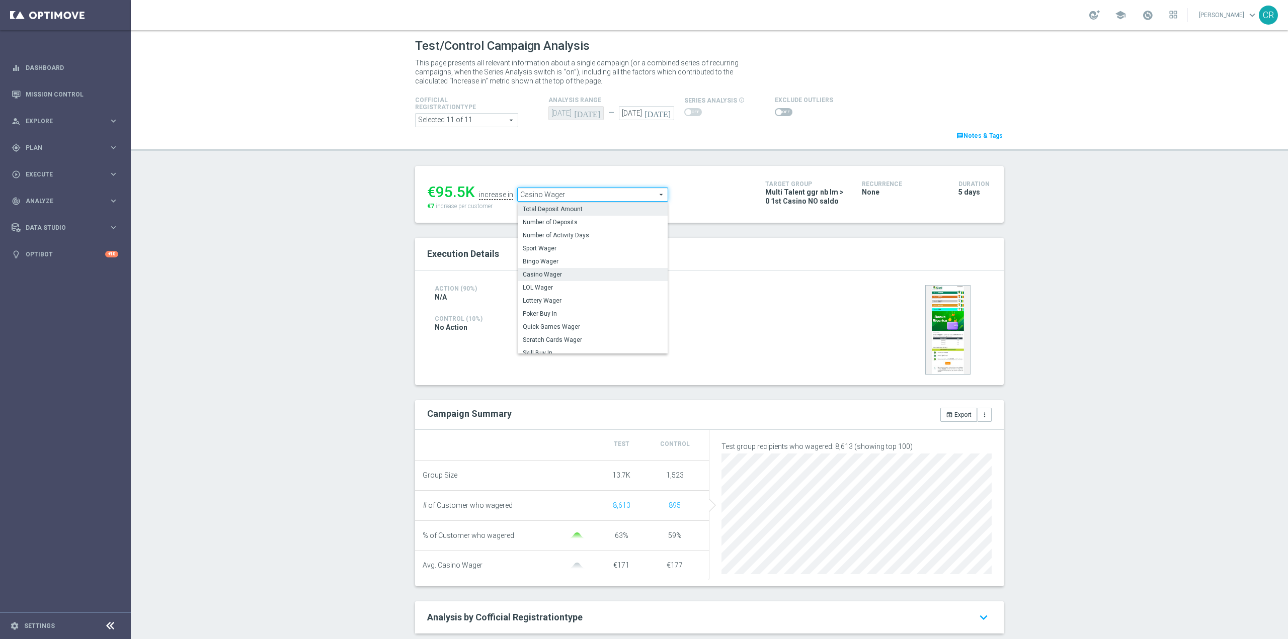
click at [568, 205] on label "Total Deposit Amount" at bounding box center [593, 209] width 150 height 13
type input "Total Deposit Amount"
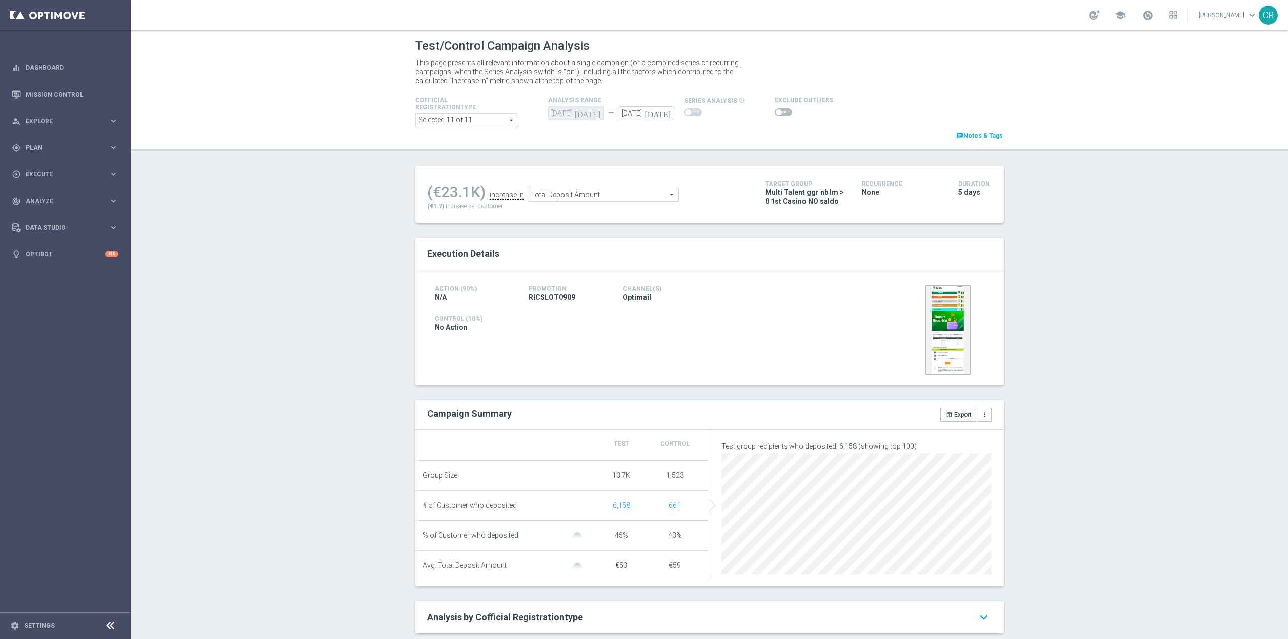
click at [775, 110] on span at bounding box center [784, 112] width 18 height 8
click at [775, 110] on input "checkbox" at bounding box center [784, 112] width 18 height 8
click at [617, 199] on span "Total Deposit Amount" at bounding box center [602, 197] width 150 height 13
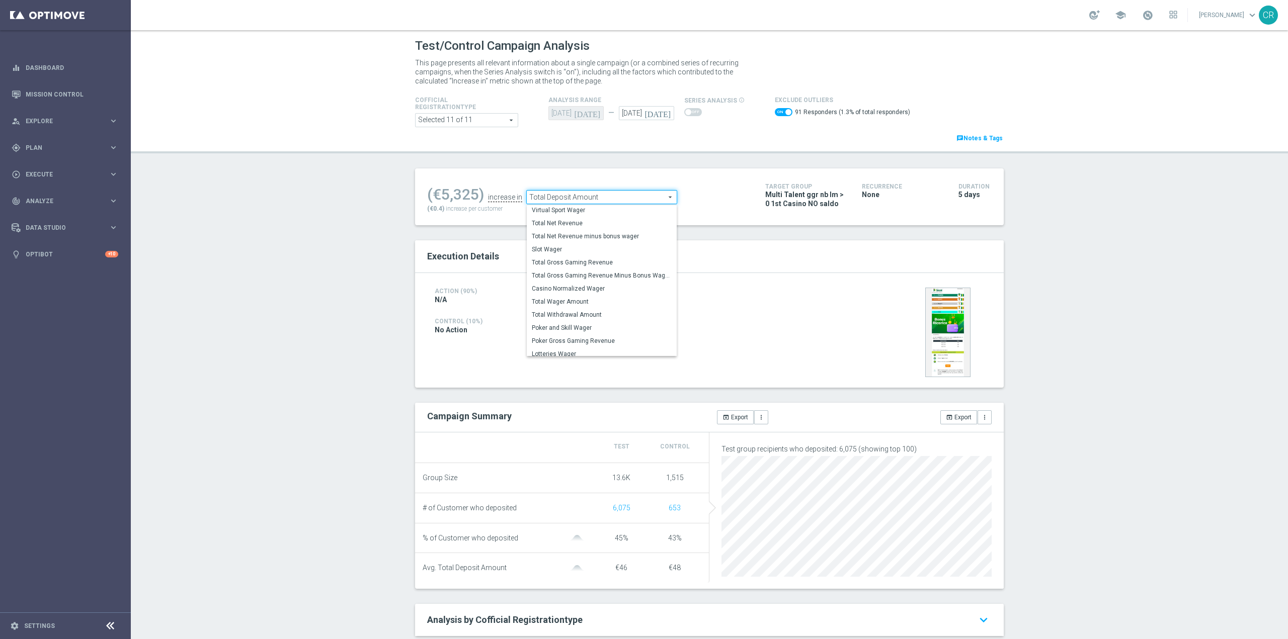
scroll to position [157, 0]
click at [593, 294] on span "Total Wager Amount" at bounding box center [602, 297] width 140 height 8
checkbox input "false"
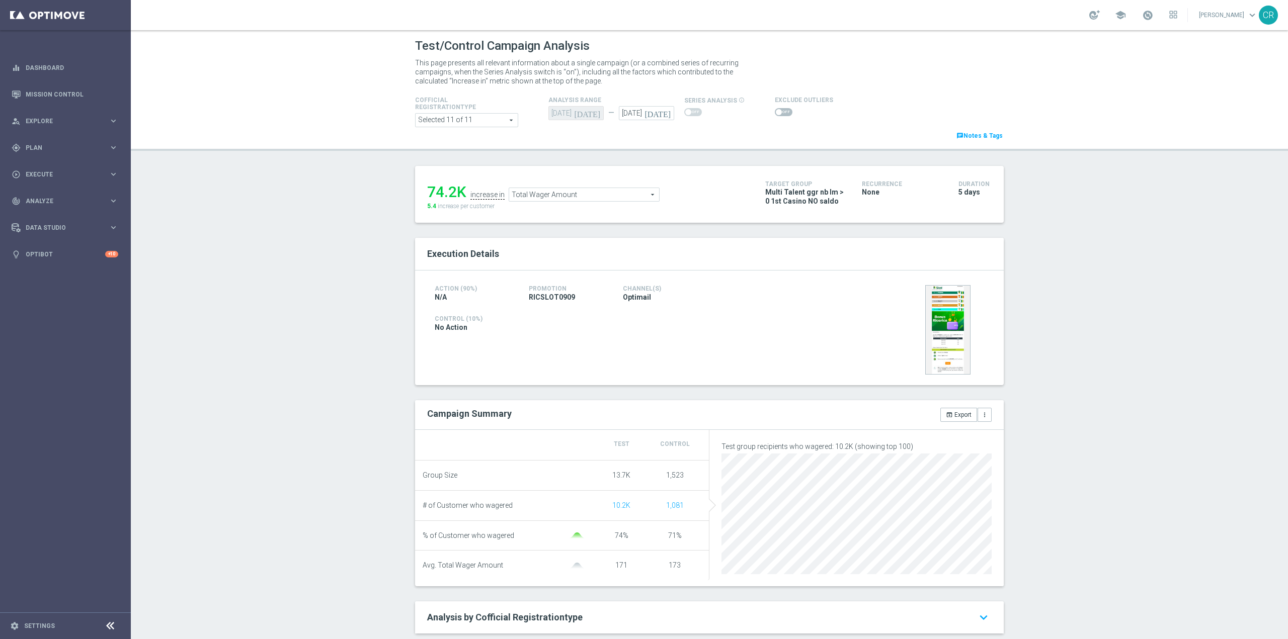
click at [558, 190] on span "Total Wager Amount" at bounding box center [584, 194] width 150 height 13
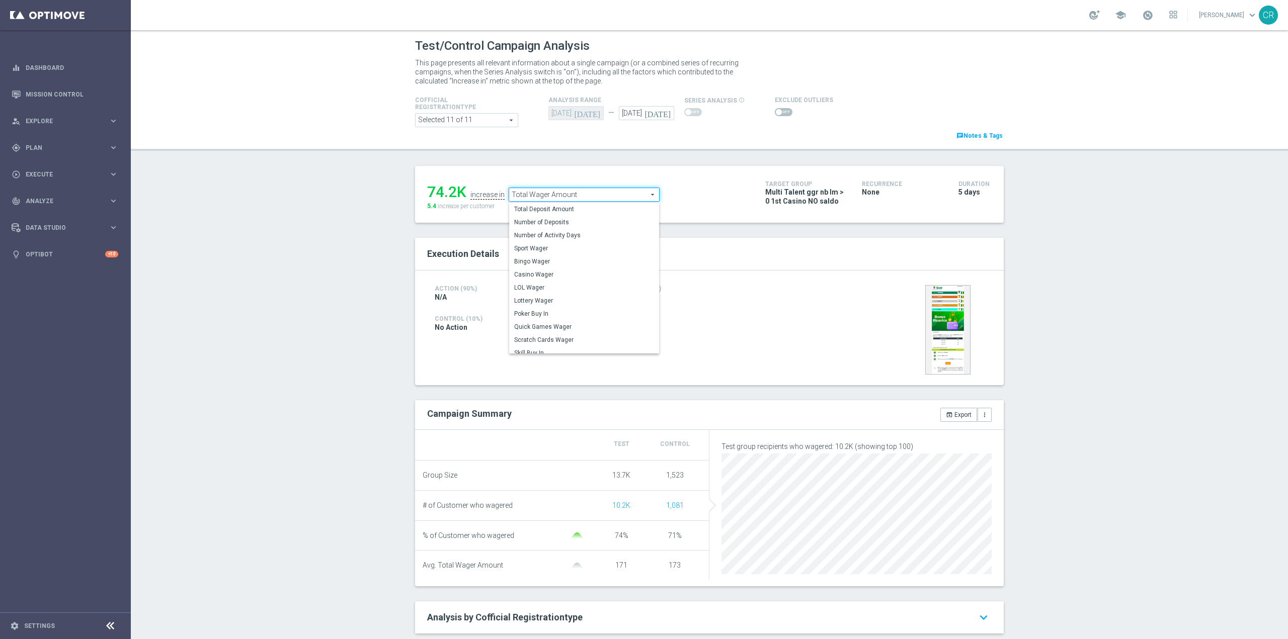
click at [711, 344] on div "Action (90%) N/A Promotion RICSLOT0909 Channel(s) Optimail Control (10%) No Act…" at bounding box center [709, 328] width 588 height 115
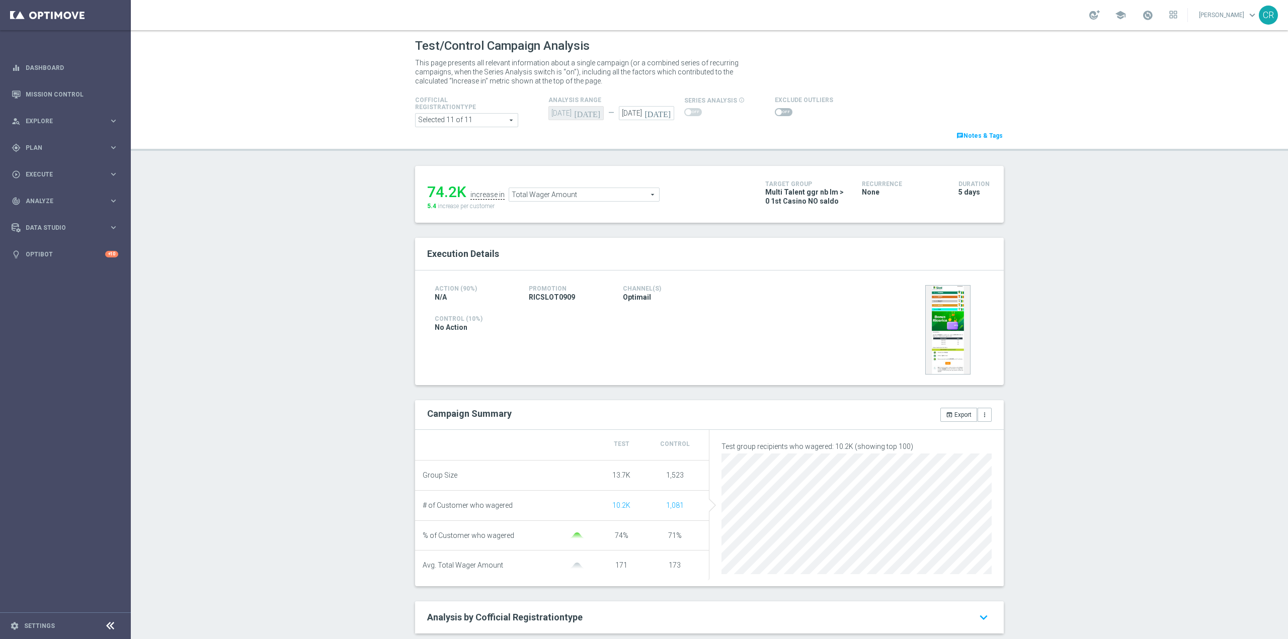
click at [624, 191] on span "Total Wager Amount" at bounding box center [584, 194] width 150 height 13
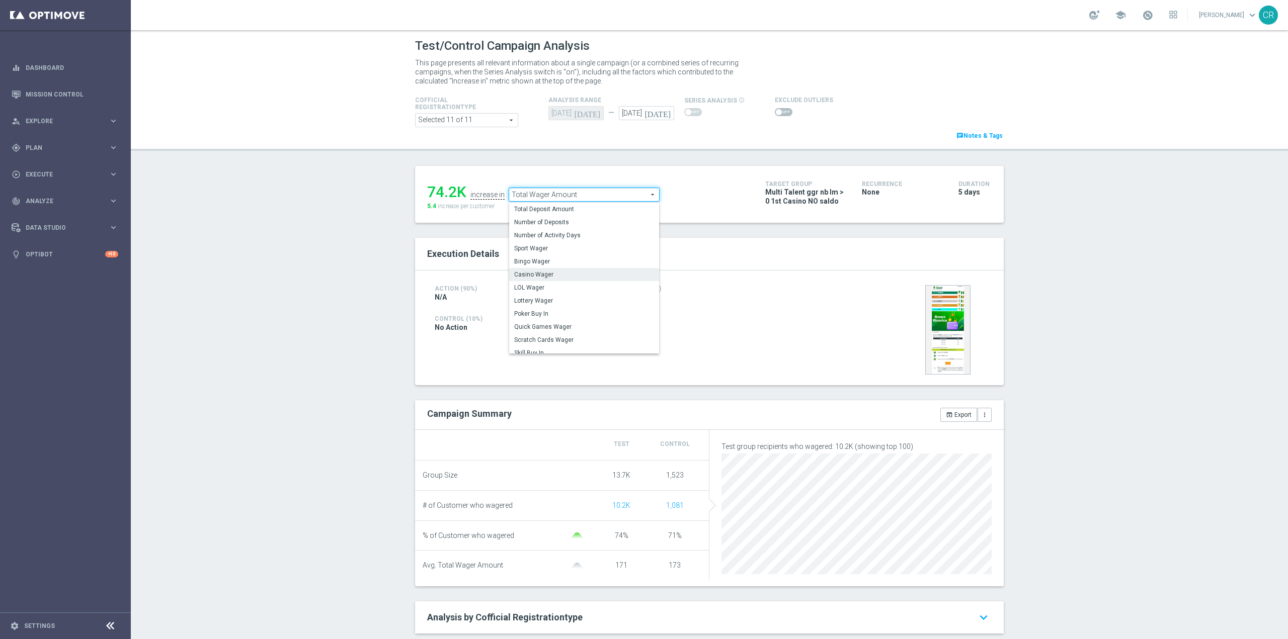
click at [559, 279] on span "Casino Wager" at bounding box center [584, 275] width 140 height 8
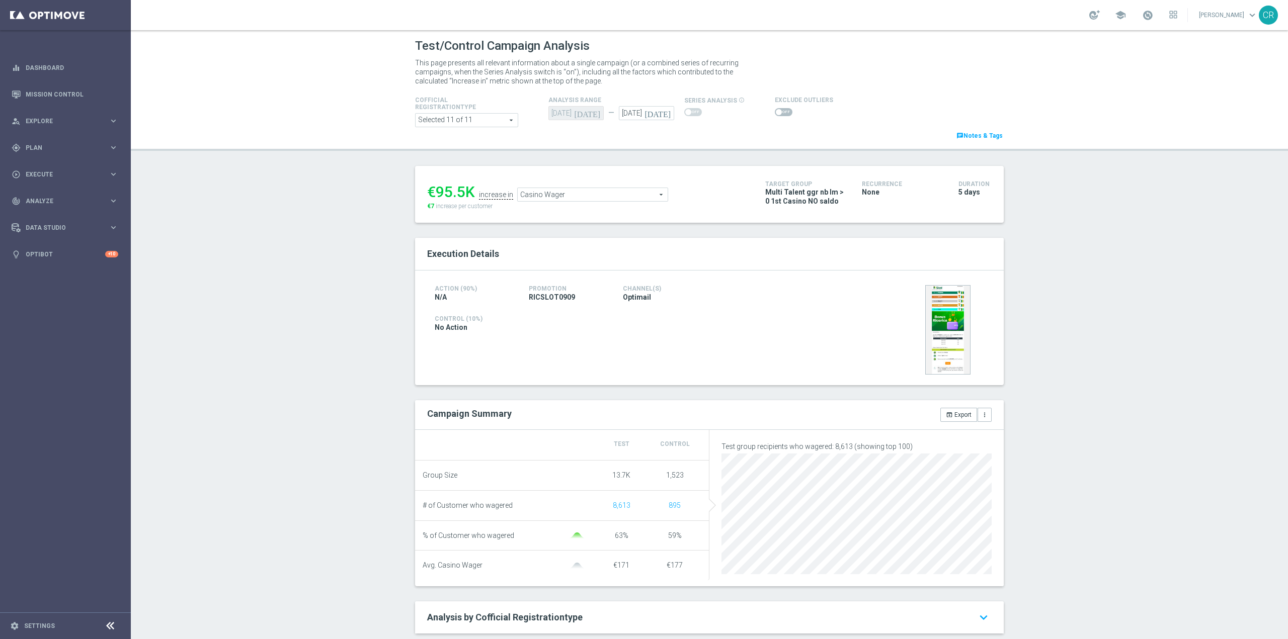
click at [568, 193] on span "Casino Wager" at bounding box center [593, 194] width 150 height 13
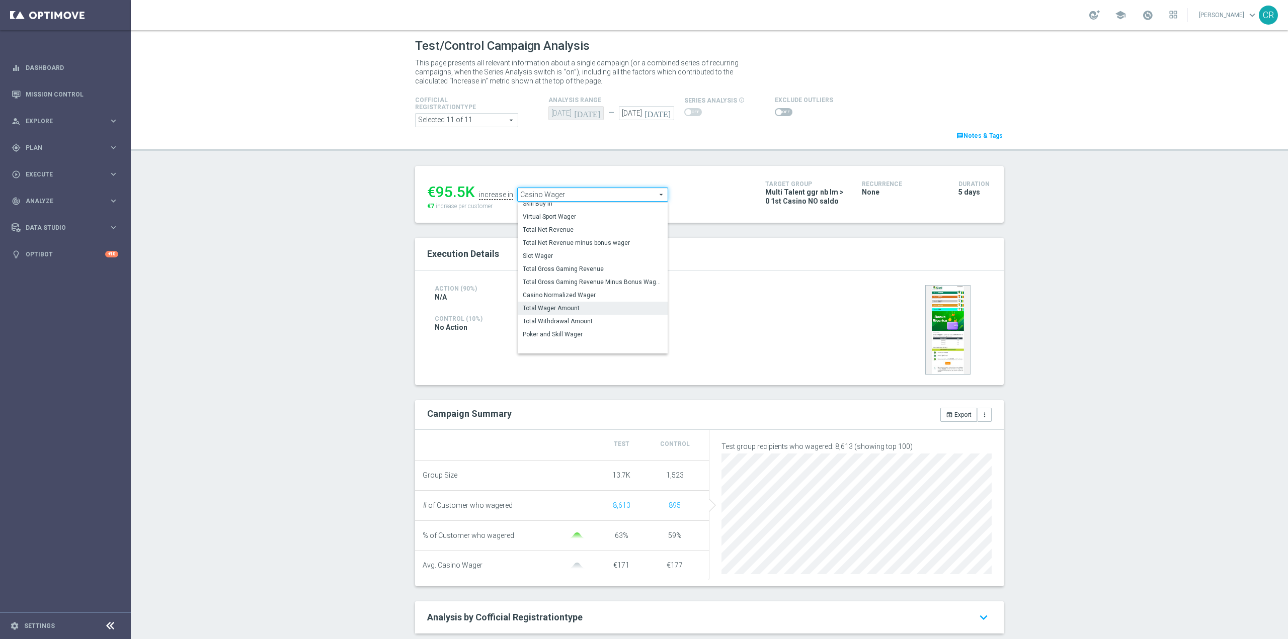
scroll to position [145, 0]
click at [605, 270] on span "Total Gross Gaming Revenue" at bounding box center [593, 268] width 140 height 8
type input "Total Gross Gaming Revenue"
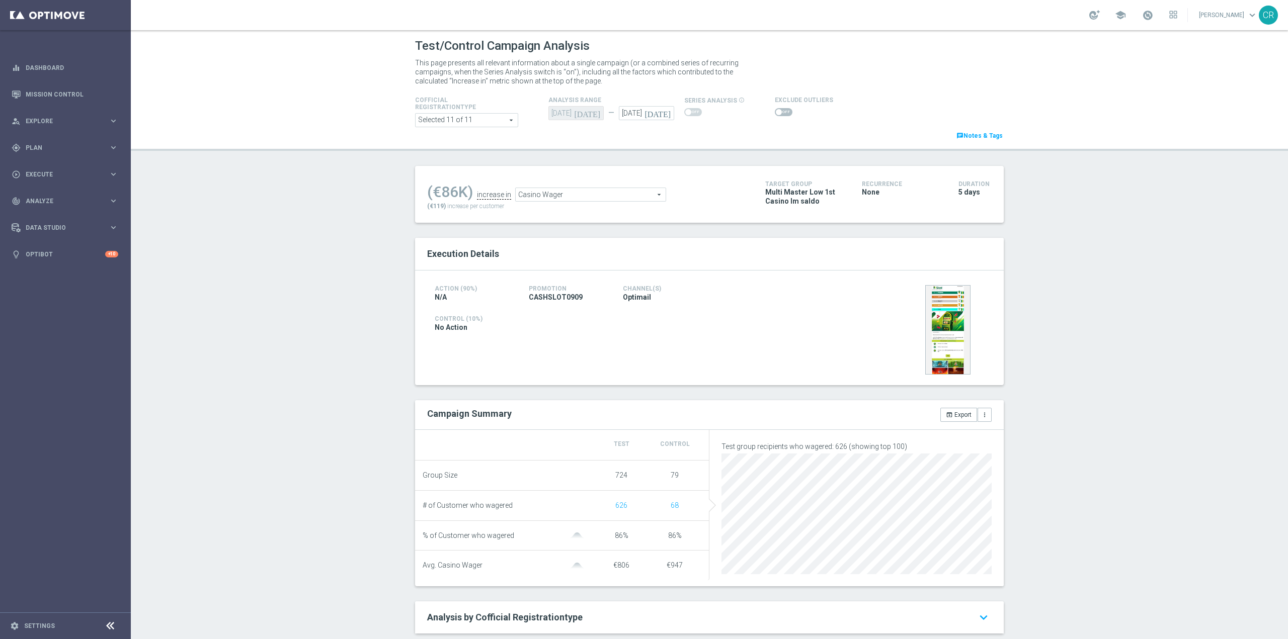
click at [660, 115] on icon "[DATE]" at bounding box center [659, 111] width 30 height 11
click at [745, 186] on span "14" at bounding box center [751, 186] width 16 height 16
type input "[DATE]"
click at [775, 113] on span at bounding box center [784, 112] width 18 height 8
click at [775, 113] on input "checkbox" at bounding box center [784, 112] width 18 height 8
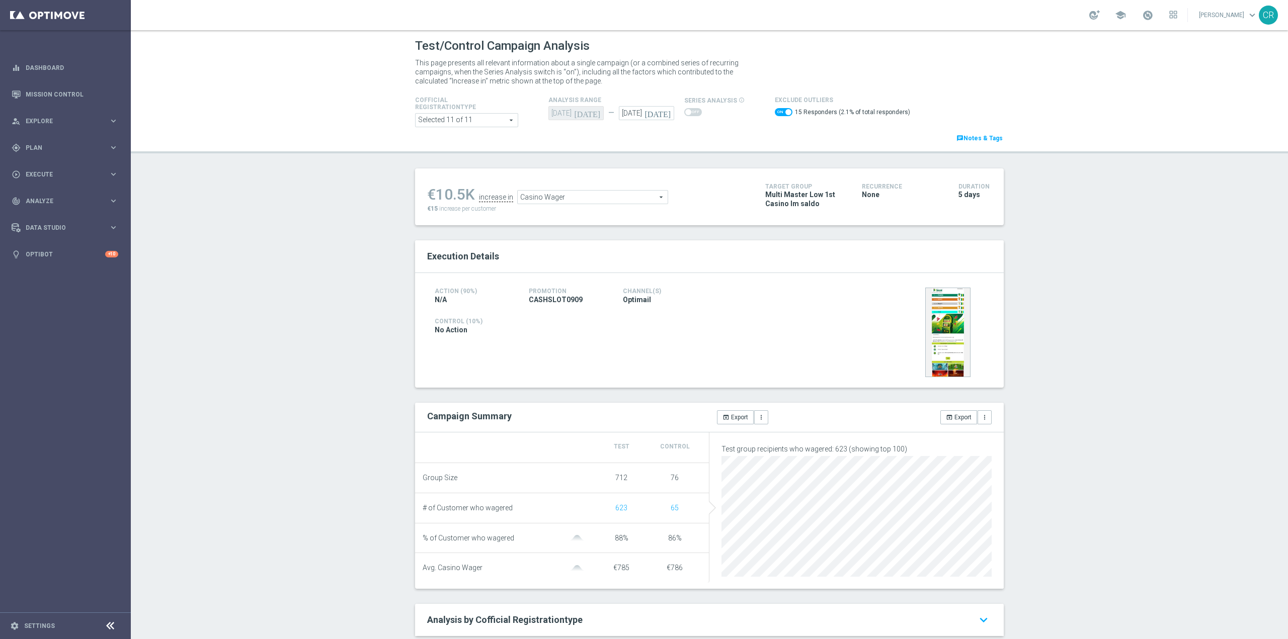
click at [617, 201] on span "Casino Wager" at bounding box center [593, 197] width 150 height 13
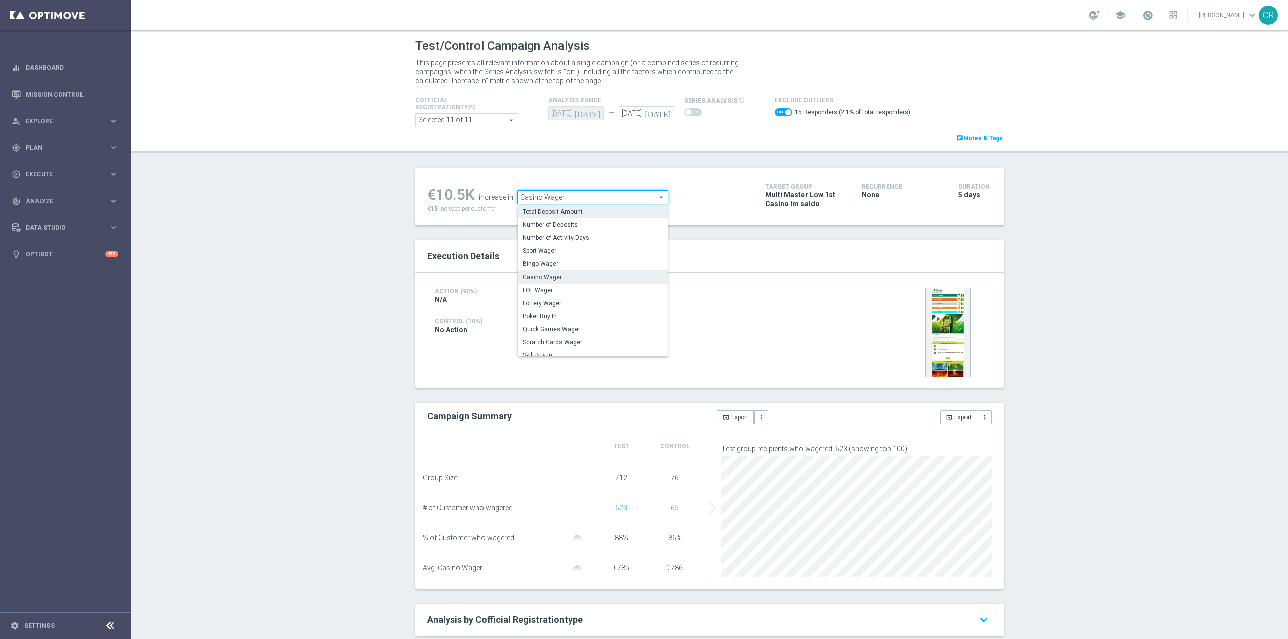
click at [608, 211] on span "Total Deposit Amount" at bounding box center [593, 212] width 140 height 8
checkbox input "false"
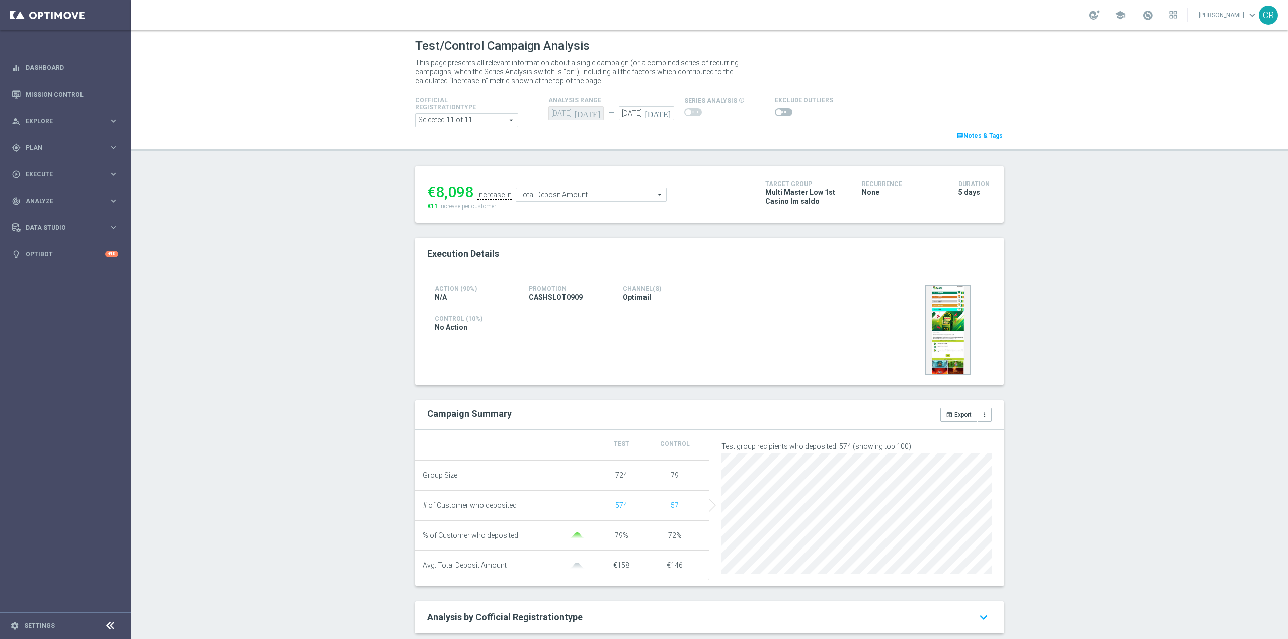
click at [619, 194] on span "Total Deposit Amount" at bounding box center [591, 194] width 150 height 13
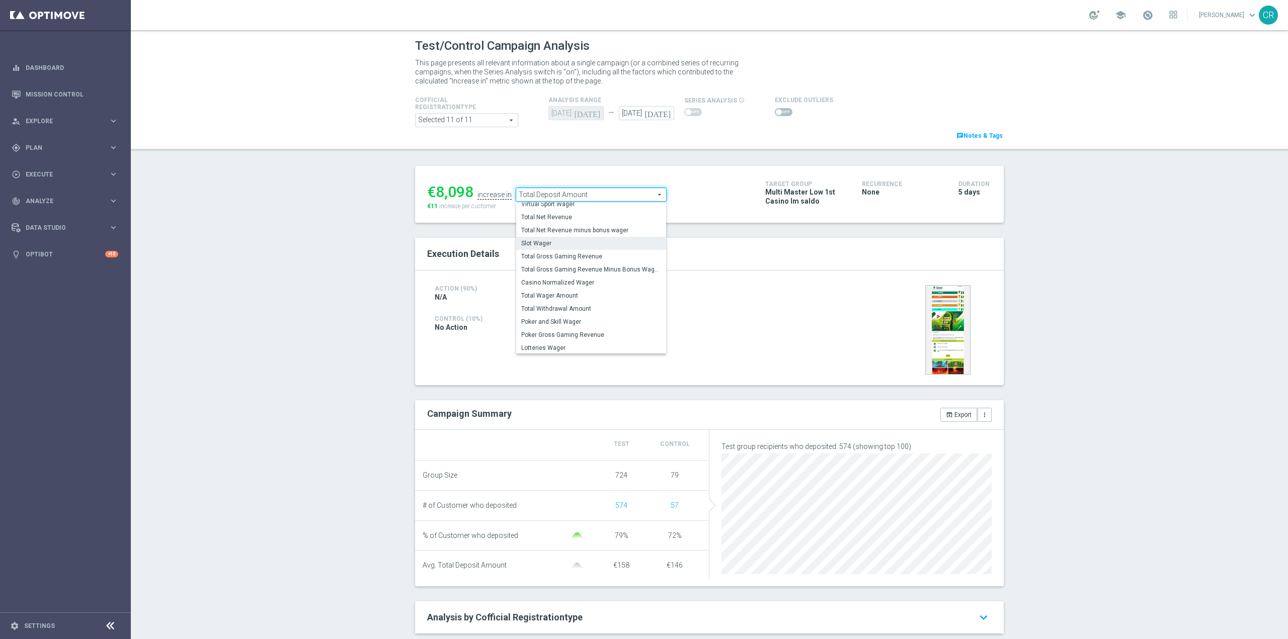
scroll to position [157, 0]
click at [585, 297] on span "Total Wager Amount" at bounding box center [591, 295] width 140 height 8
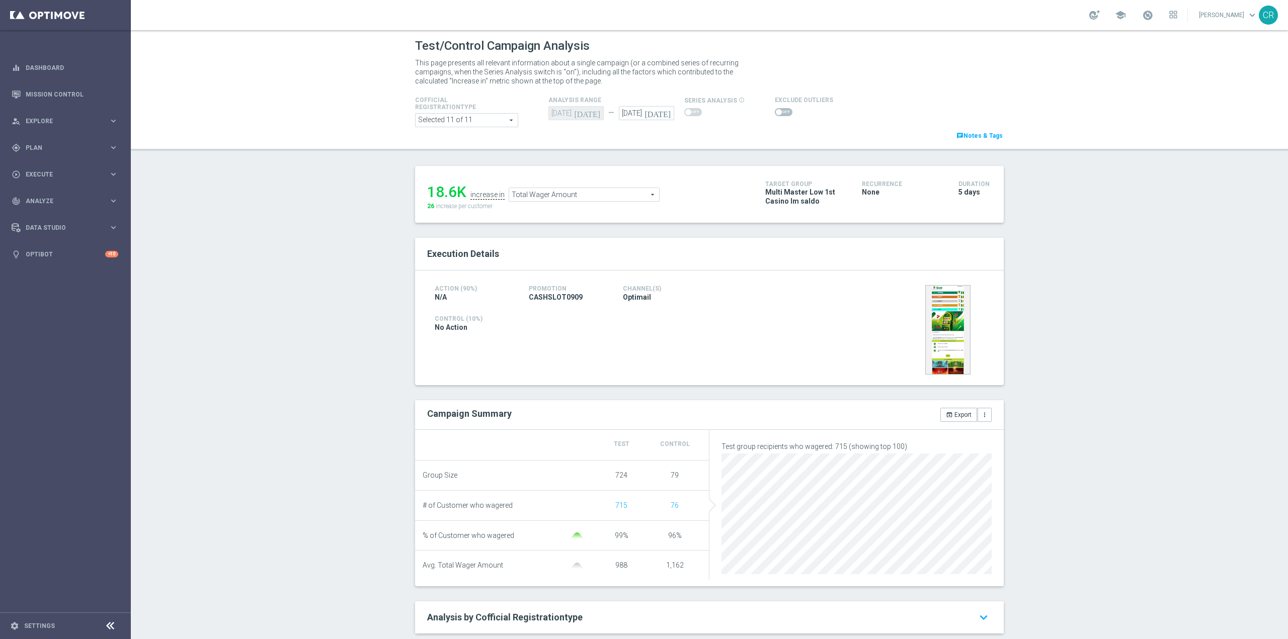
click at [613, 194] on span "Total Wager Amount" at bounding box center [584, 194] width 150 height 13
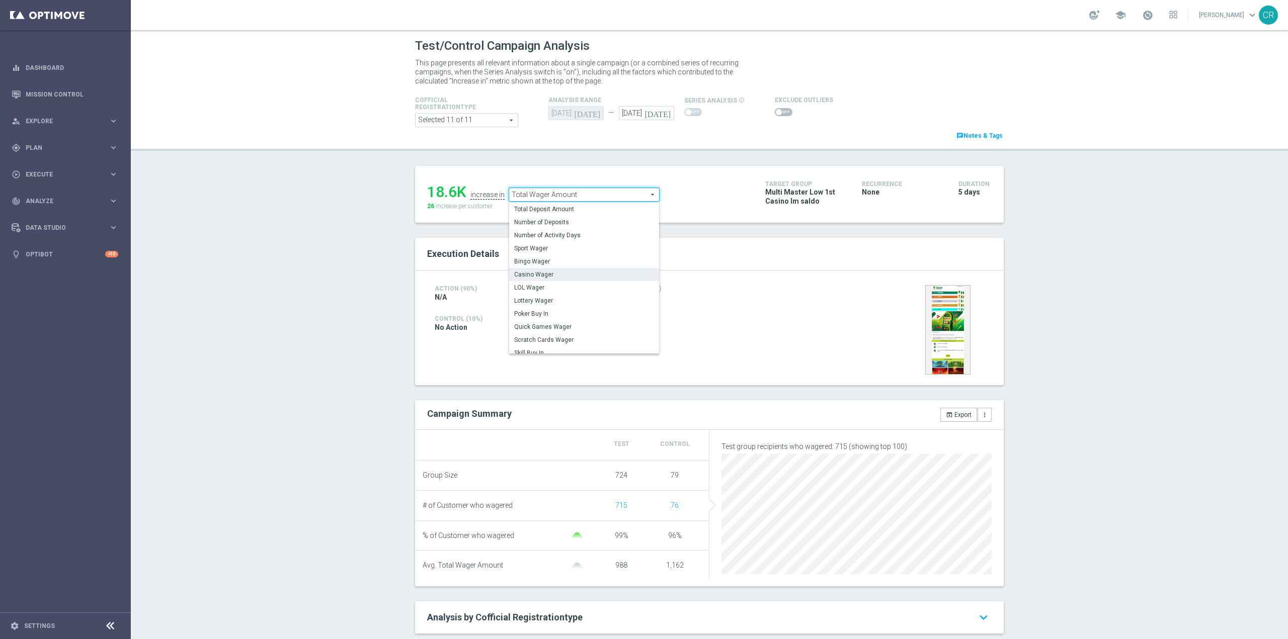
click at [585, 277] on span "Casino Wager" at bounding box center [584, 275] width 140 height 8
type input "Casino Wager"
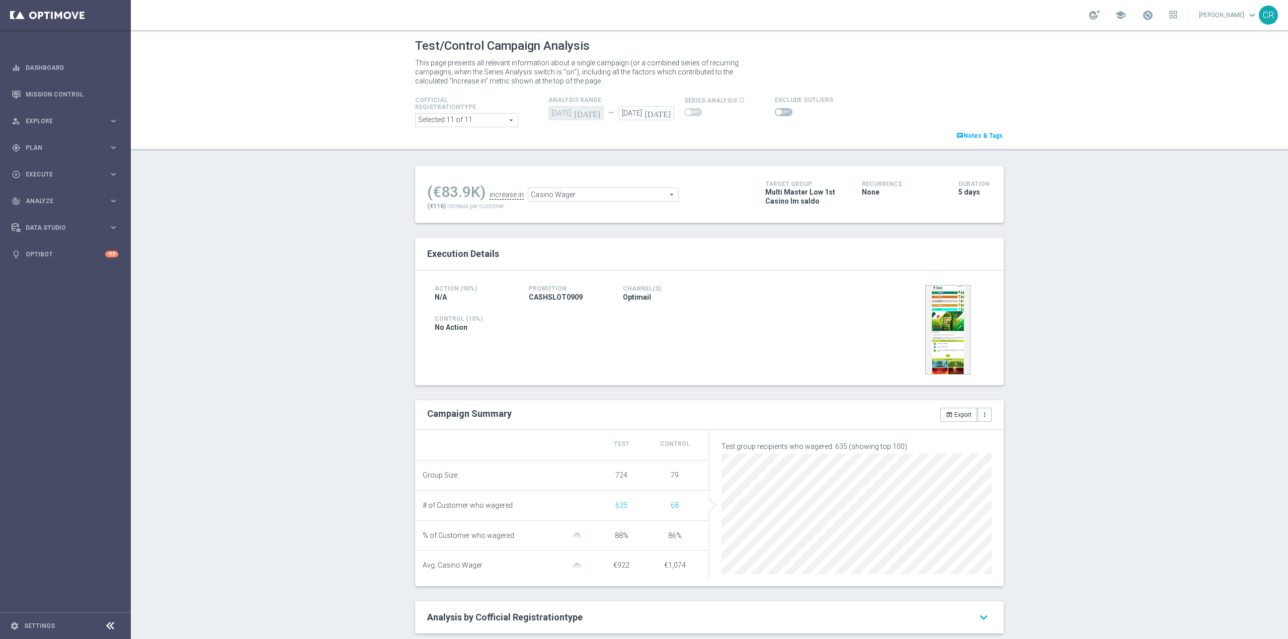
click at [776, 115] on span at bounding box center [784, 112] width 18 height 8
click at [776, 115] on input "checkbox" at bounding box center [784, 112] width 18 height 8
click at [602, 199] on span "Casino Wager" at bounding box center [593, 197] width 150 height 13
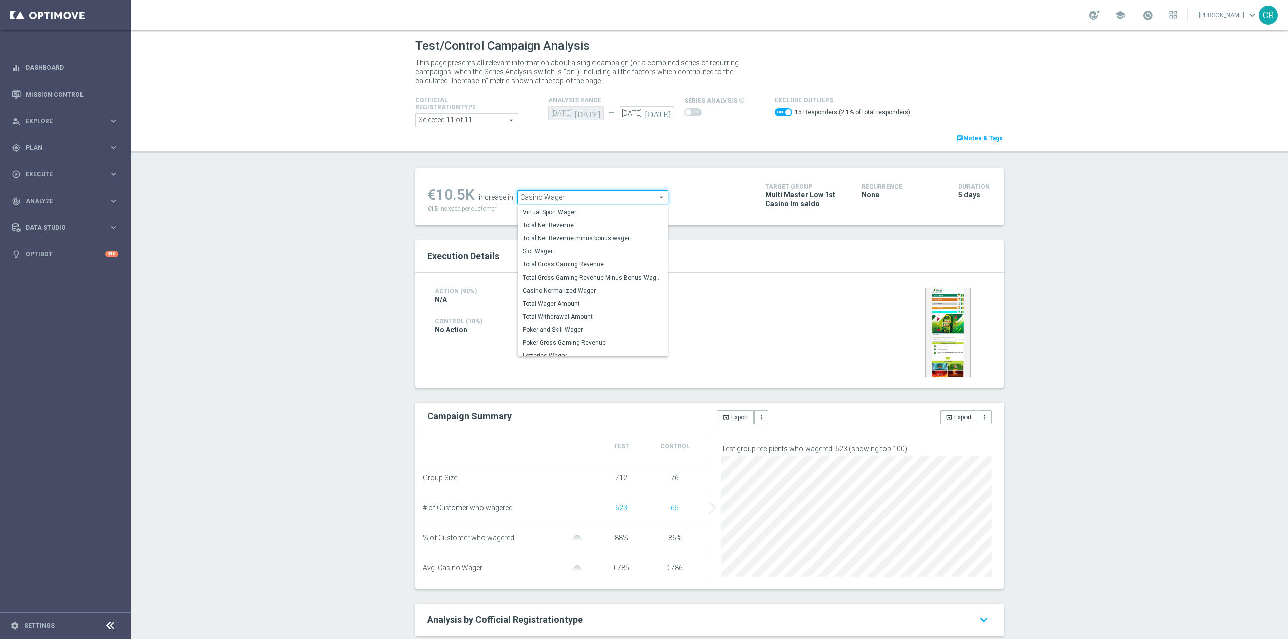
scroll to position [152, 0]
click at [589, 261] on span "Total Gross Gaming Revenue" at bounding box center [593, 263] width 140 height 8
checkbox input "false"
type input "Total Gross Gaming Revenue"
